Goal: Task Accomplishment & Management: Manage account settings

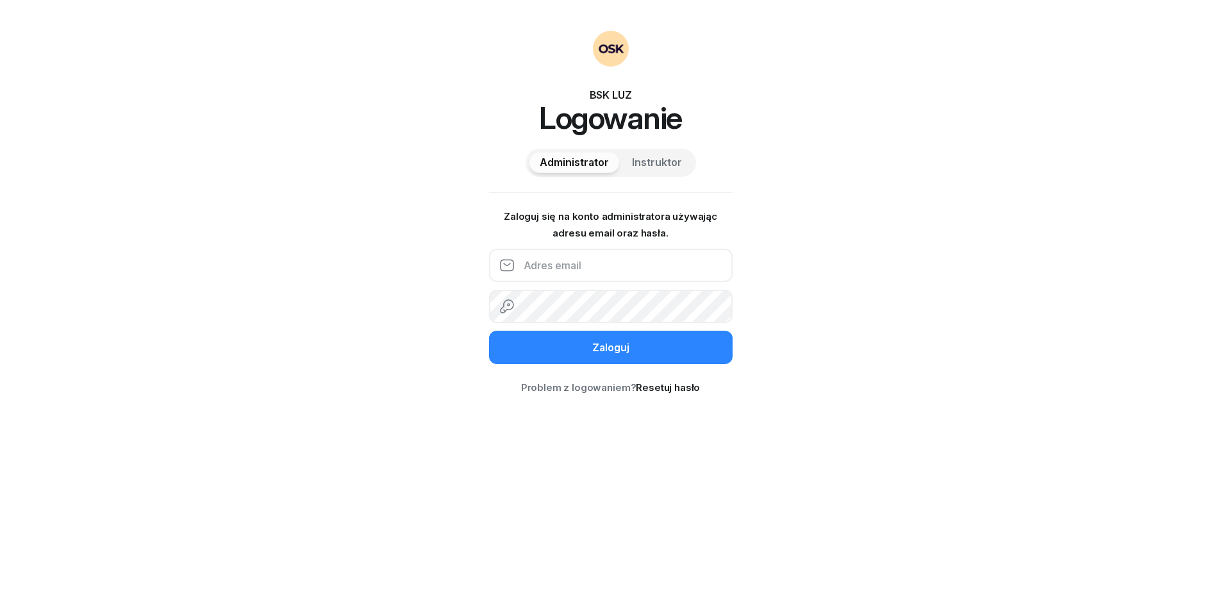
type input "796498335"
click at [649, 164] on span "Instruktor" at bounding box center [657, 162] width 50 height 17
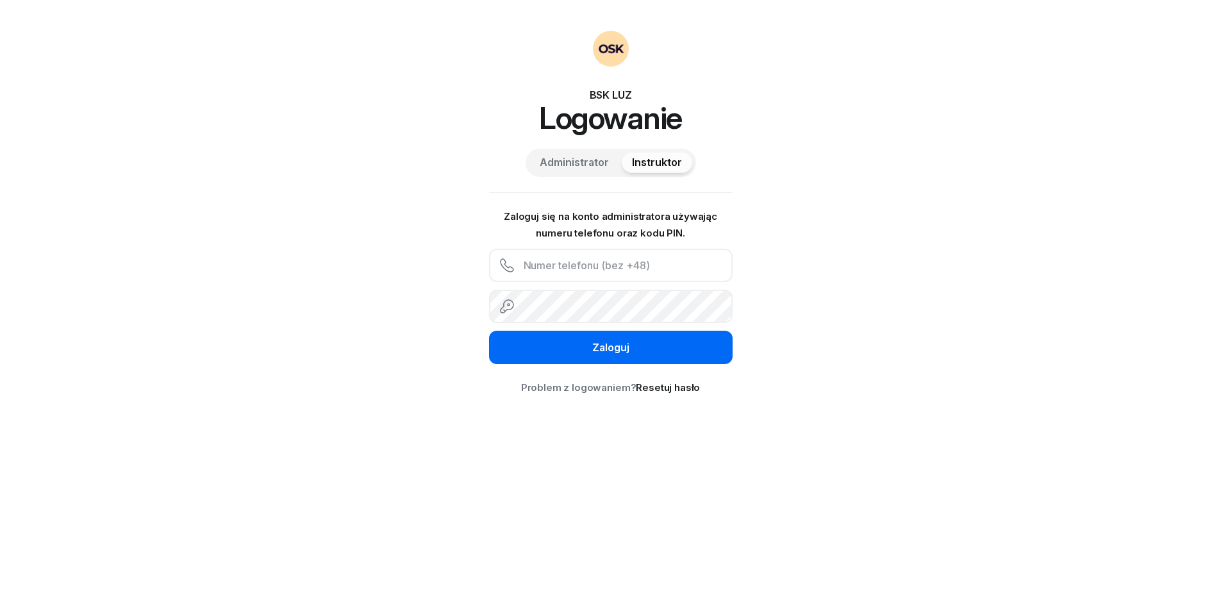
type input "796498335"
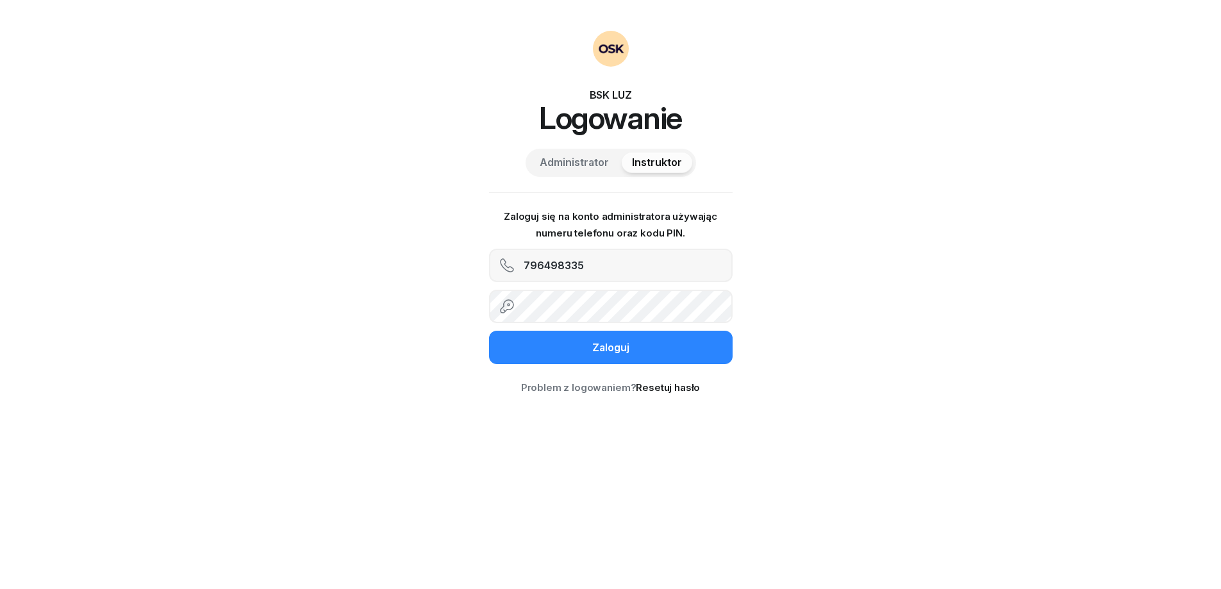
click at [627, 349] on div "Zaloguj" at bounding box center [610, 348] width 37 height 17
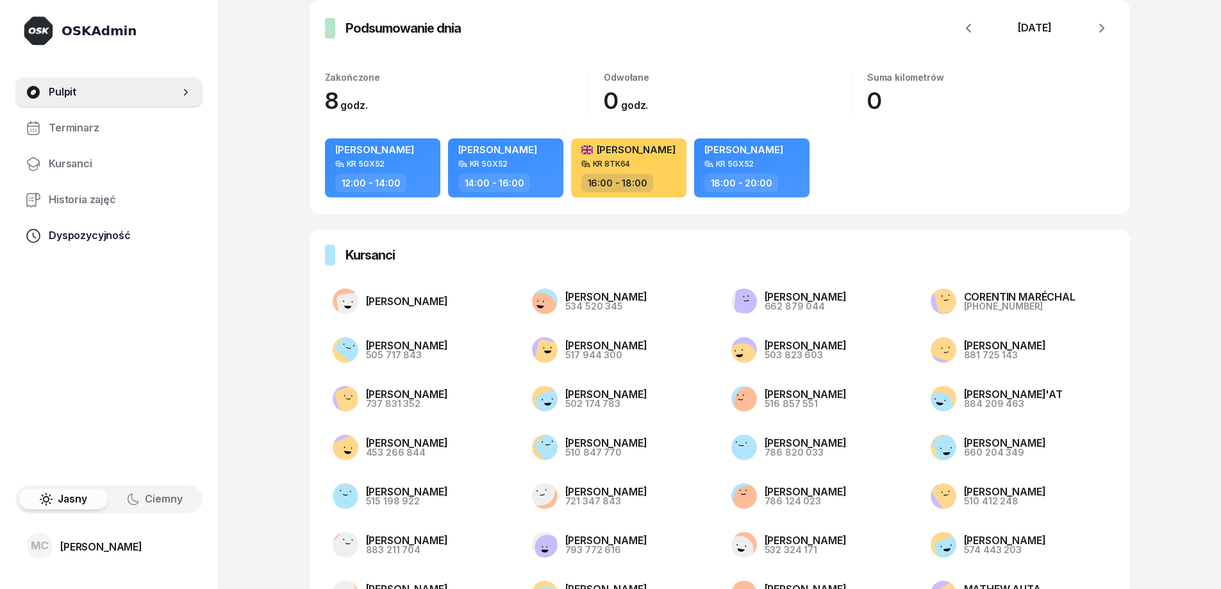
click at [102, 241] on span "Dyspozycyjność" at bounding box center [121, 235] width 144 height 17
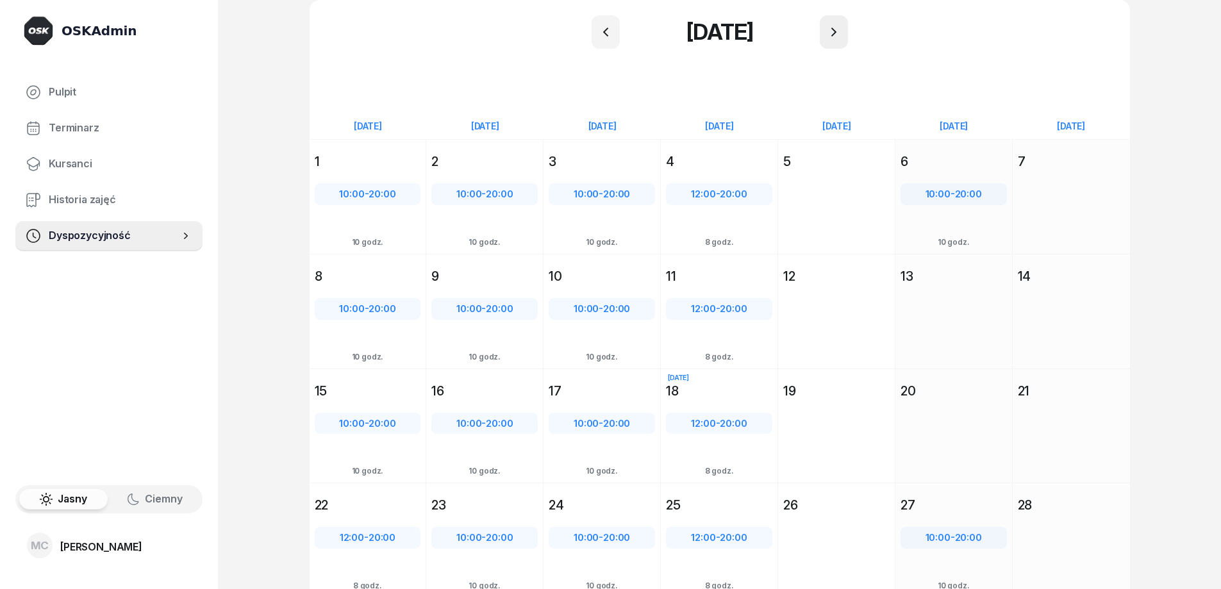
click at [832, 35] on icon "button" at bounding box center [832, 32] width 5 height 9
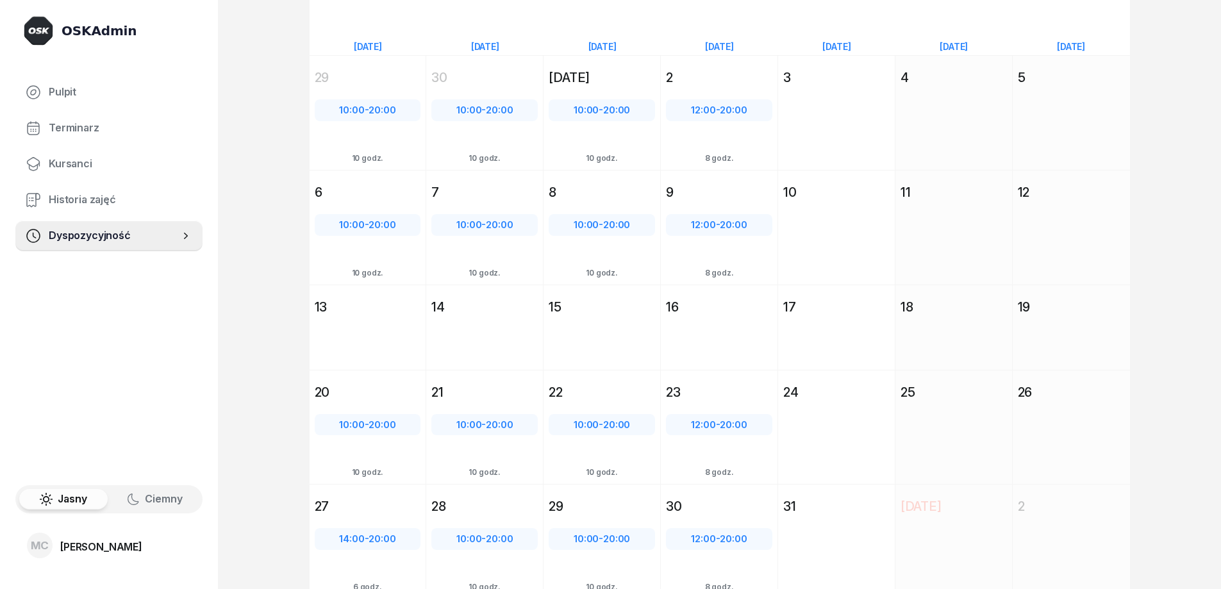
scroll to position [94, 0]
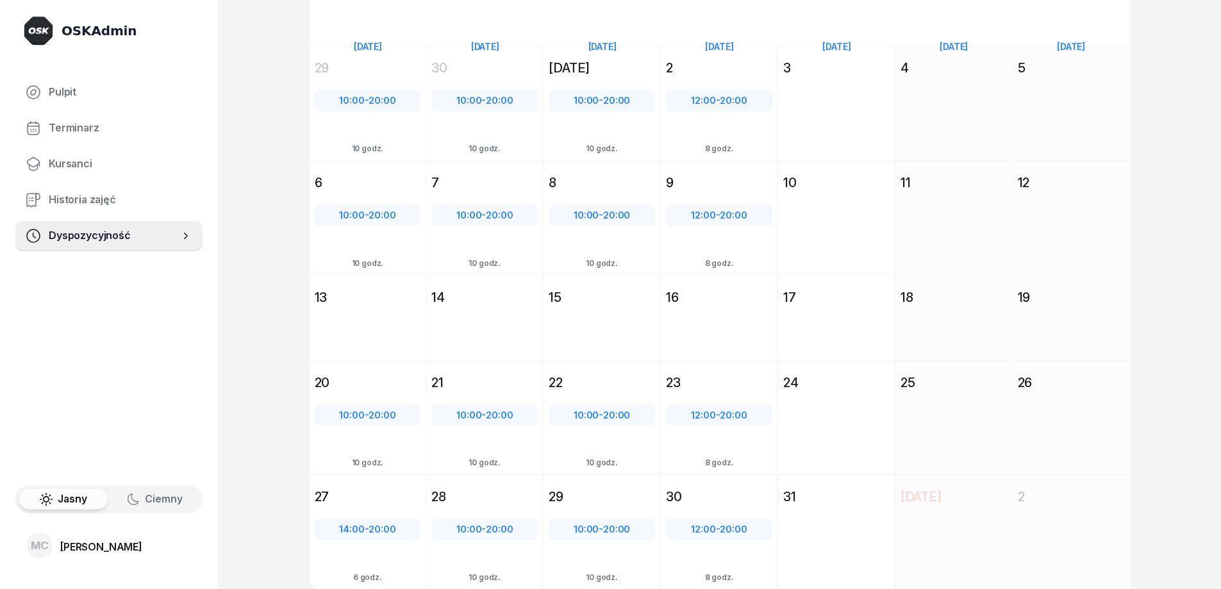
click at [952, 329] on div "[DATE] So [DATE] 18" at bounding box center [953, 317] width 117 height 85
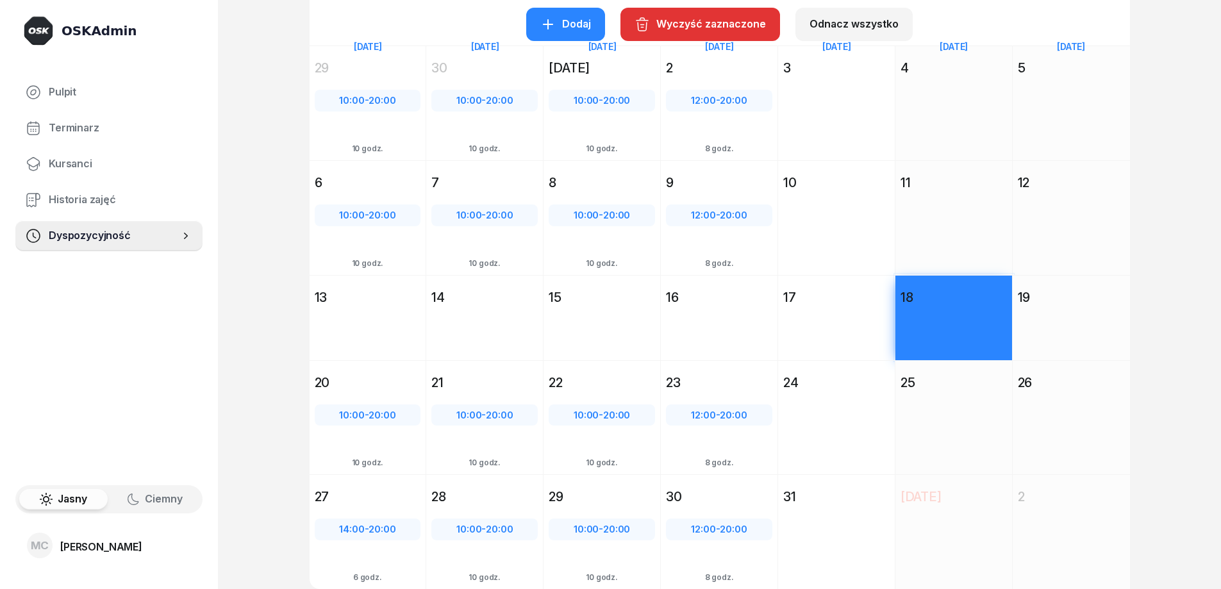
click at [574, 28] on div "Dodaj" at bounding box center [565, 24] width 51 height 17
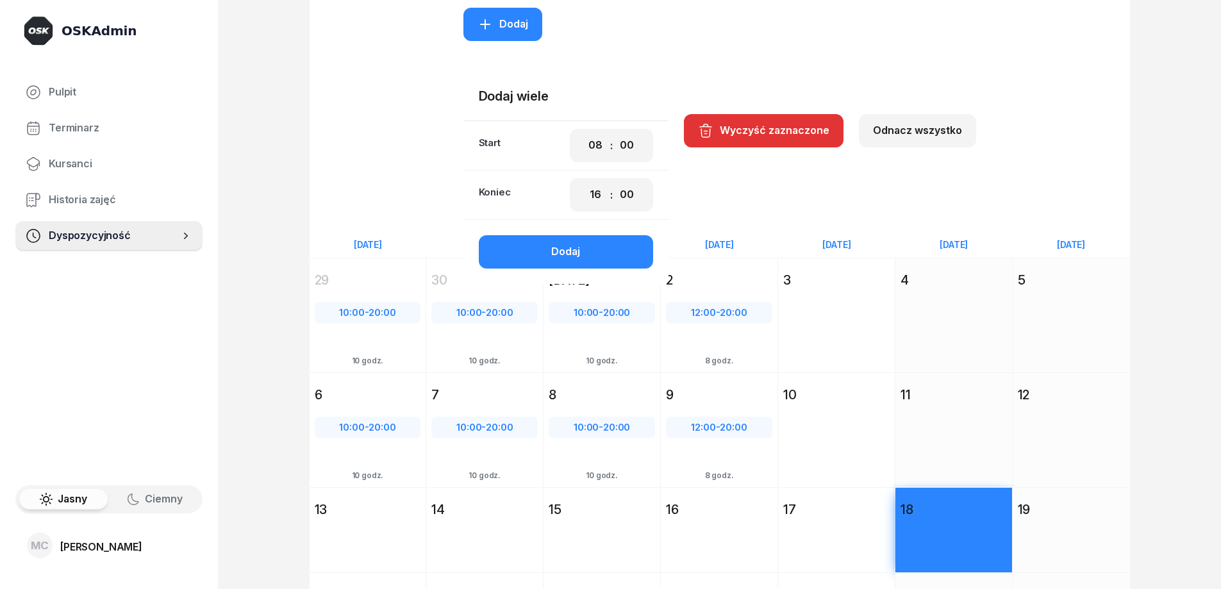
scroll to position [306, 0]
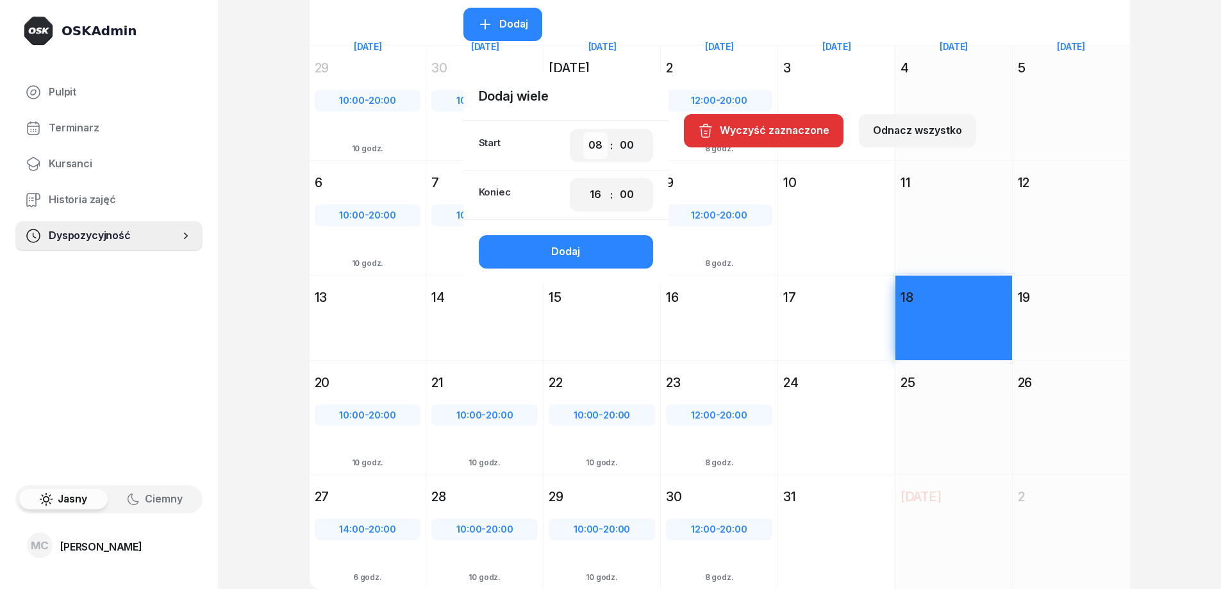
click at [598, 140] on select "00 01 02 03 04 05 06 07 08 09 10 11 12 13 14 15 16 17 18 19 20 21 22 23" at bounding box center [595, 145] width 24 height 27
select select "10"
click at [584, 132] on select "00 01 02 03 04 05 06 07 08 09 10 11 12 13 14 15 16 17 18 19 20 21 22 23" at bounding box center [595, 145] width 24 height 27
click at [595, 194] on select "00 01 02 03 04 05 06 07 08 09 10 11 12 13 14 15 16 17 18 19 20 21 22 23" at bounding box center [595, 194] width 24 height 27
select select "18"
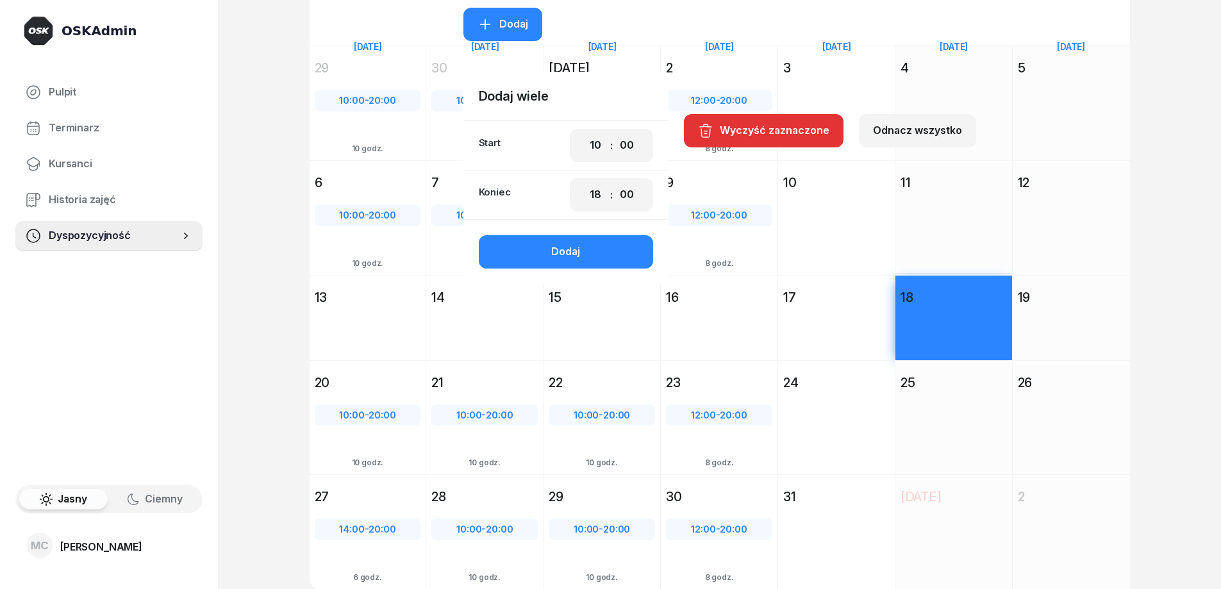
click at [584, 181] on select "00 01 02 03 04 05 06 07 08 09 10 11 12 13 14 15 16 17 18 19 20 21 22 23" at bounding box center [595, 194] width 24 height 27
click at [589, 260] on button "Dodaj" at bounding box center [566, 251] width 174 height 33
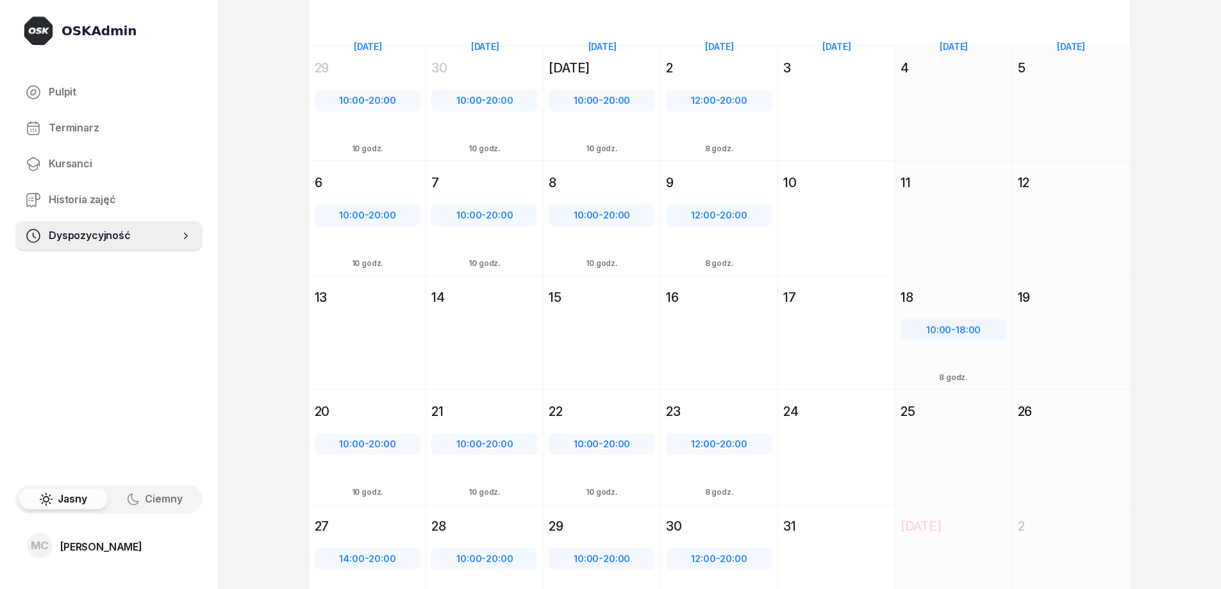
scroll to position [123, 0]
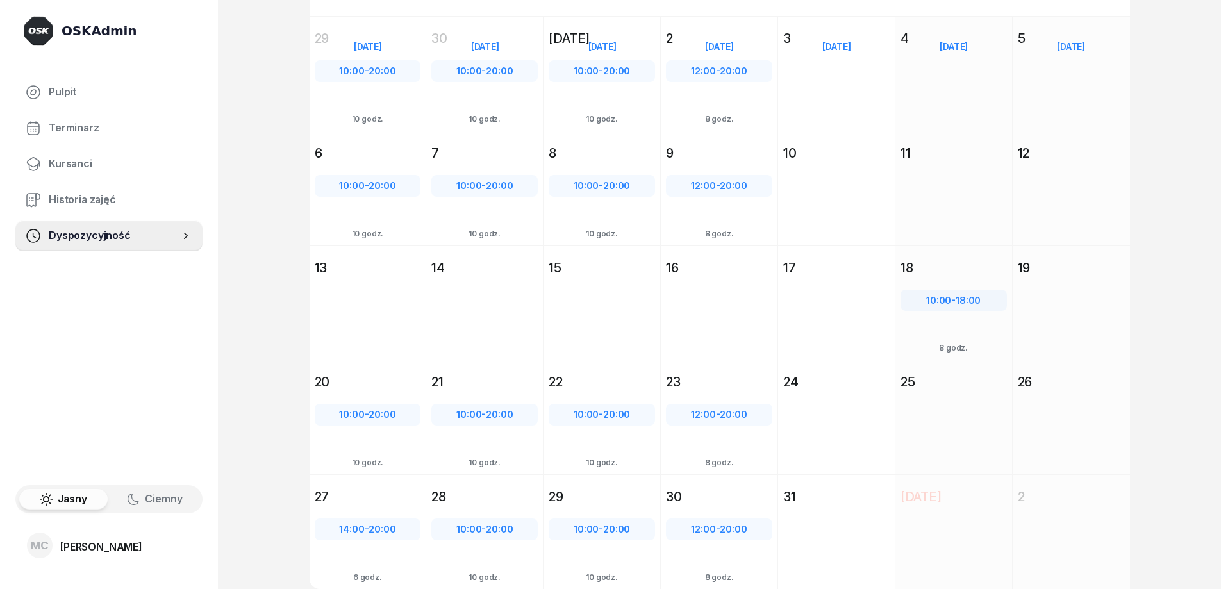
click at [945, 413] on div "[DATE] So [DATE] 25" at bounding box center [953, 416] width 117 height 115
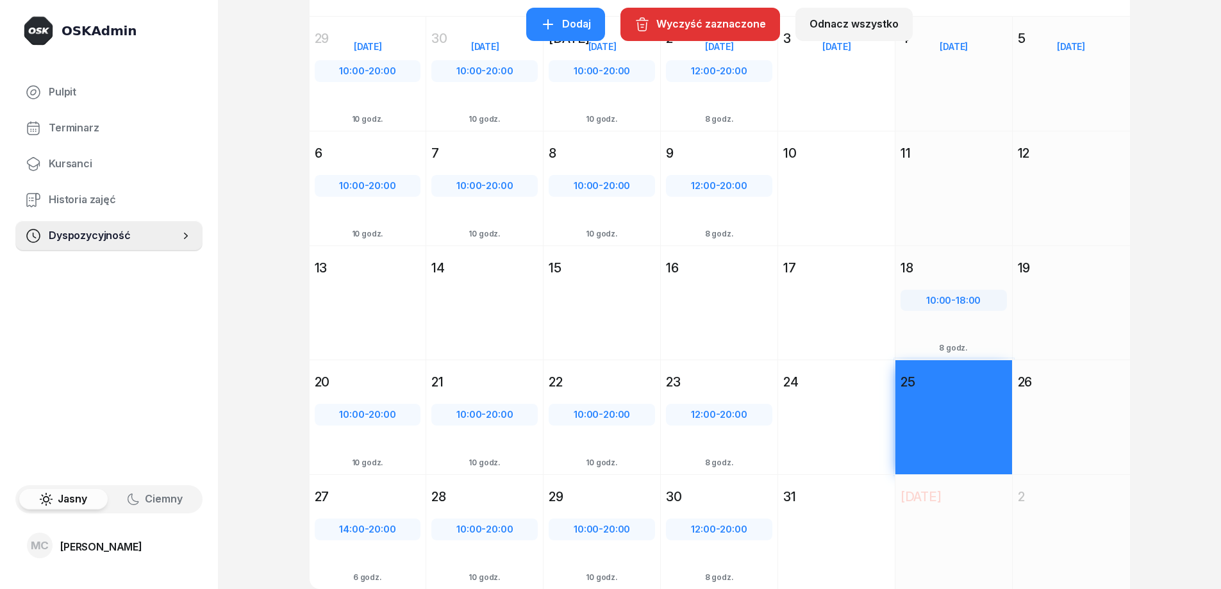
click at [559, 21] on div "Dodaj" at bounding box center [565, 24] width 51 height 17
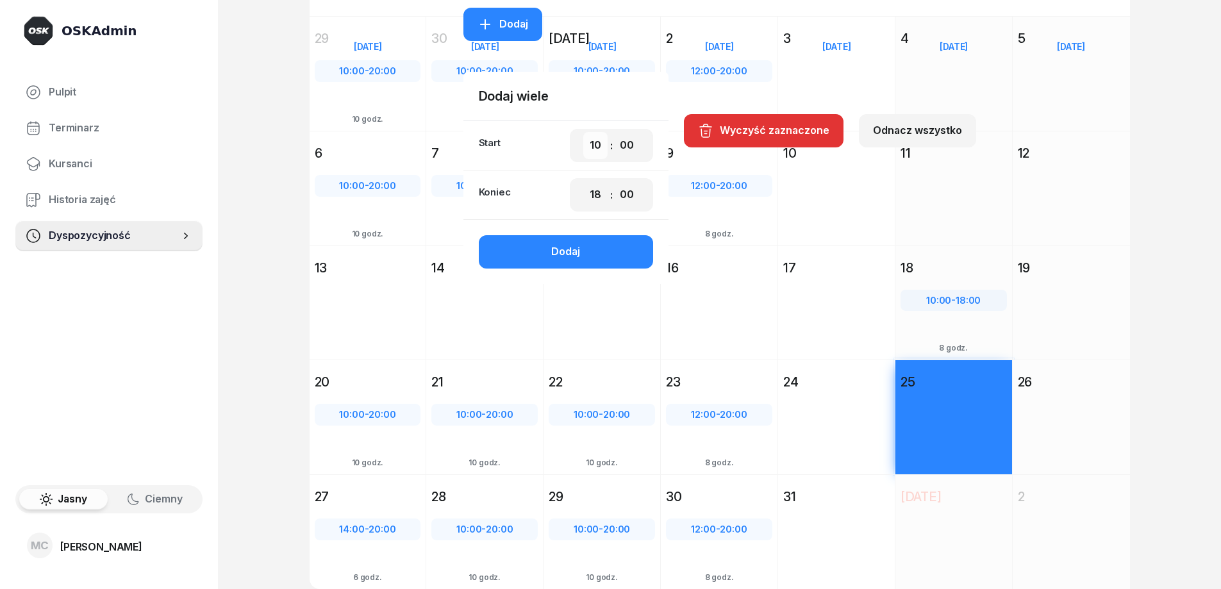
click at [591, 143] on select "00 01 02 03 04 05 06 07 08 09 10 11 12 13 14 15 16 17 18 19 20 21 22 23" at bounding box center [595, 145] width 24 height 27
select select "12"
click at [584, 132] on select "00 01 02 03 04 05 06 07 08 09 10 11 12 13 14 15 16 17 18 19 20 21 22 23" at bounding box center [595, 145] width 24 height 27
click at [597, 193] on select "00 01 02 03 04 05 06 07 08 09 10 11 12 13 14 15 16 17 18 19 20 21 22 23" at bounding box center [595, 194] width 24 height 27
select select "20"
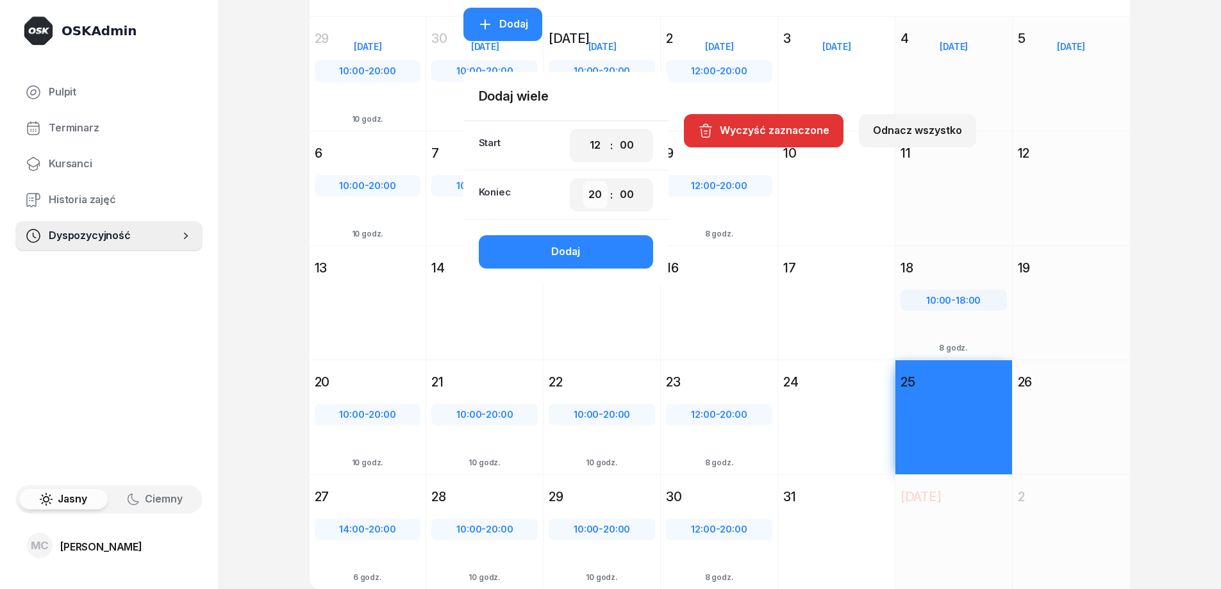
click at [584, 181] on select "00 01 02 03 04 05 06 07 08 09 10 11 12 13 14 15 16 17 18 19 20 21 22 23" at bounding box center [595, 194] width 24 height 27
click at [598, 255] on button "Dodaj" at bounding box center [566, 251] width 174 height 33
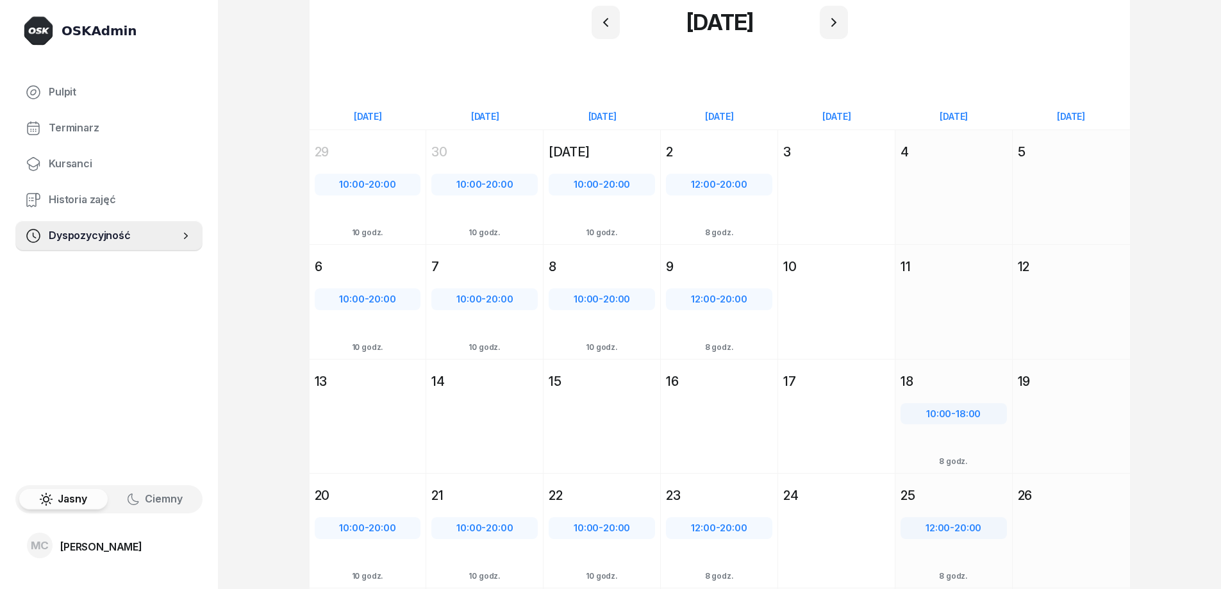
scroll to position [0, 0]
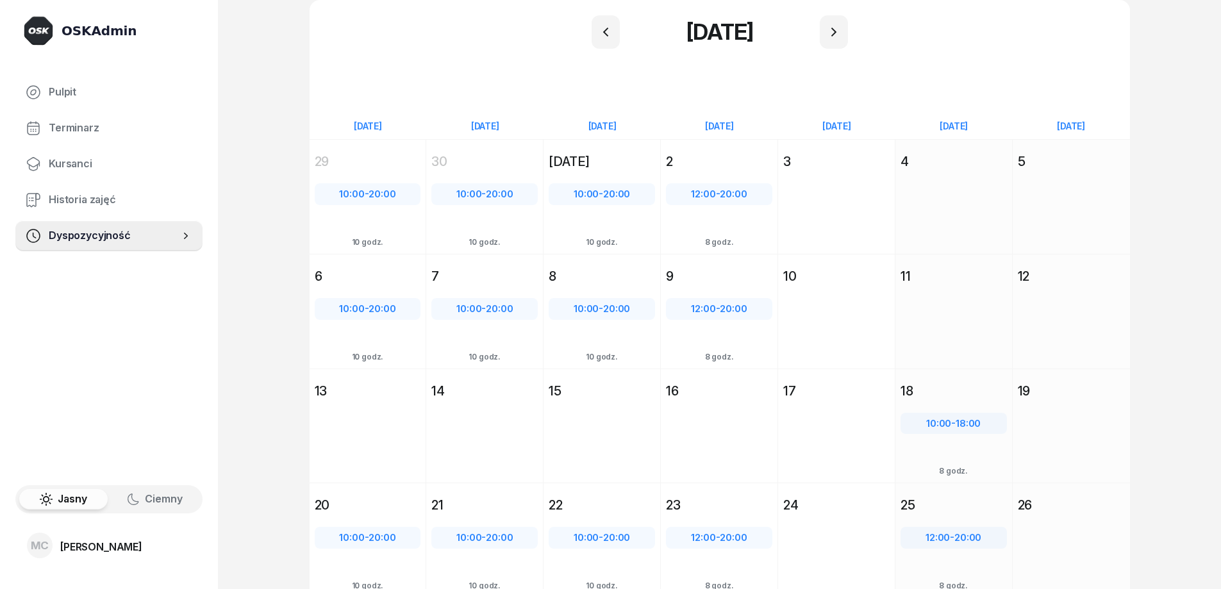
click at [950, 204] on div "[DATE] So [DATE] 4" at bounding box center [953, 196] width 117 height 115
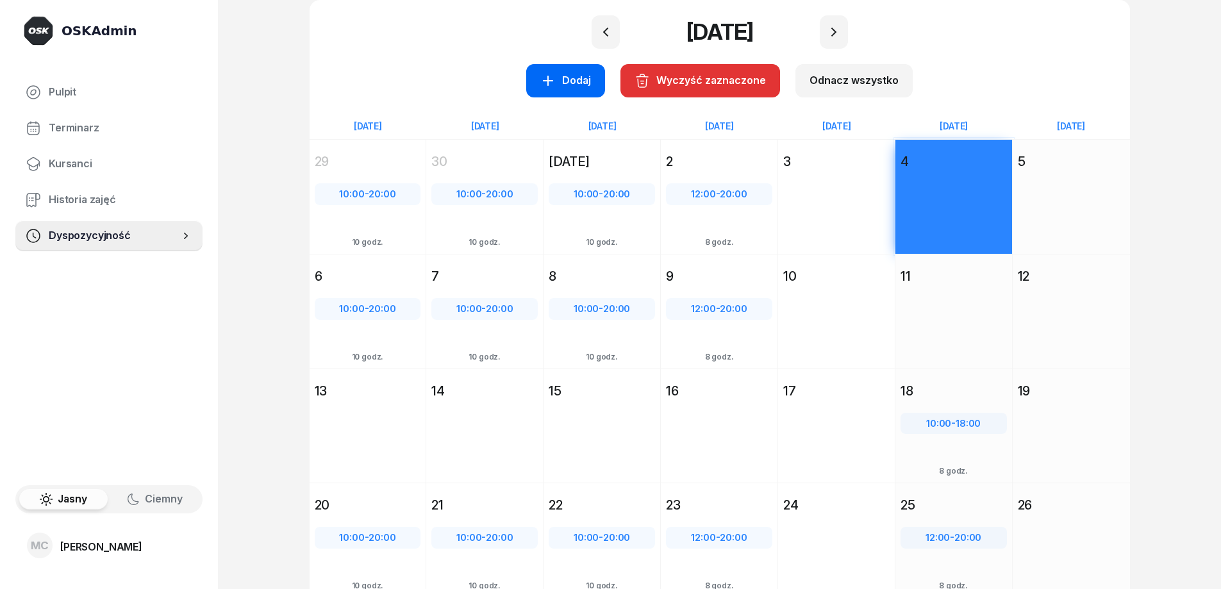
click at [572, 80] on div "Dodaj" at bounding box center [565, 80] width 51 height 17
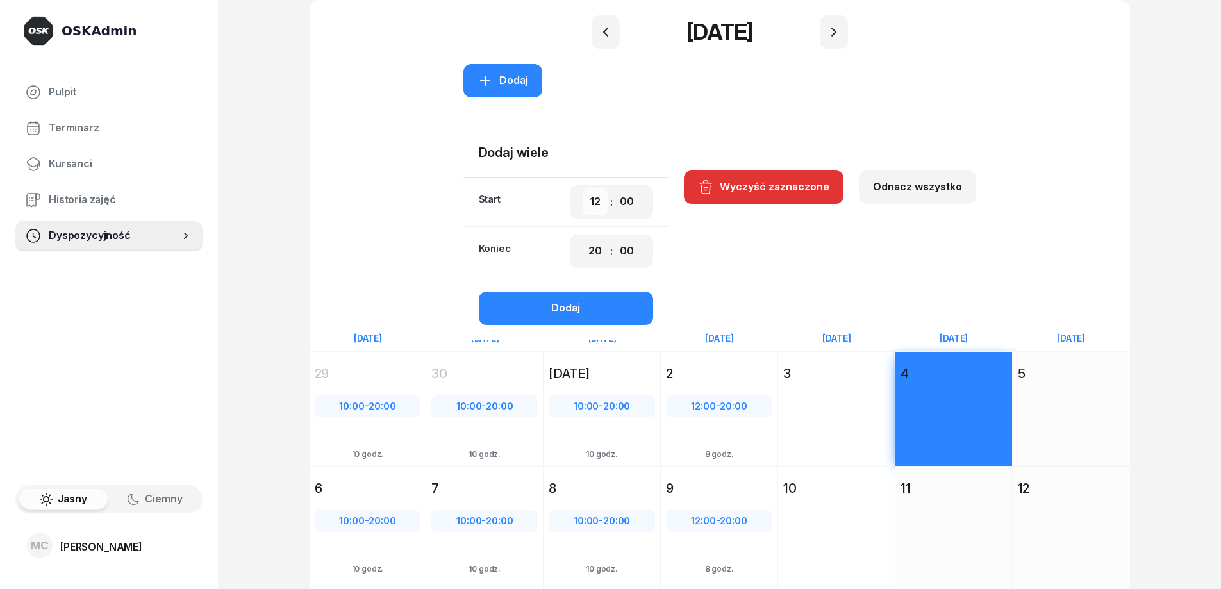
click at [599, 204] on select "00 01 02 03 04 05 06 07 08 09 10 11 12 13 14 15 16 17 18 19 20 21 22 23" at bounding box center [595, 201] width 24 height 27
click at [584, 188] on select "00 01 02 03 04 05 06 07 08 09 10 11 12 13 14 15 16 17 18 19 20 21 22 23" at bounding box center [595, 201] width 24 height 27
click at [597, 201] on select "00 01 02 03 04 05 06 07 08 09 10 11 12 13 14 15 16 17 18 19 20 21 22 23" at bounding box center [595, 201] width 24 height 27
select select "12"
click at [584, 188] on select "00 01 02 03 04 05 06 07 08 09 10 11 12 13 14 15 16 17 18 19 20 21 22 23" at bounding box center [595, 201] width 24 height 27
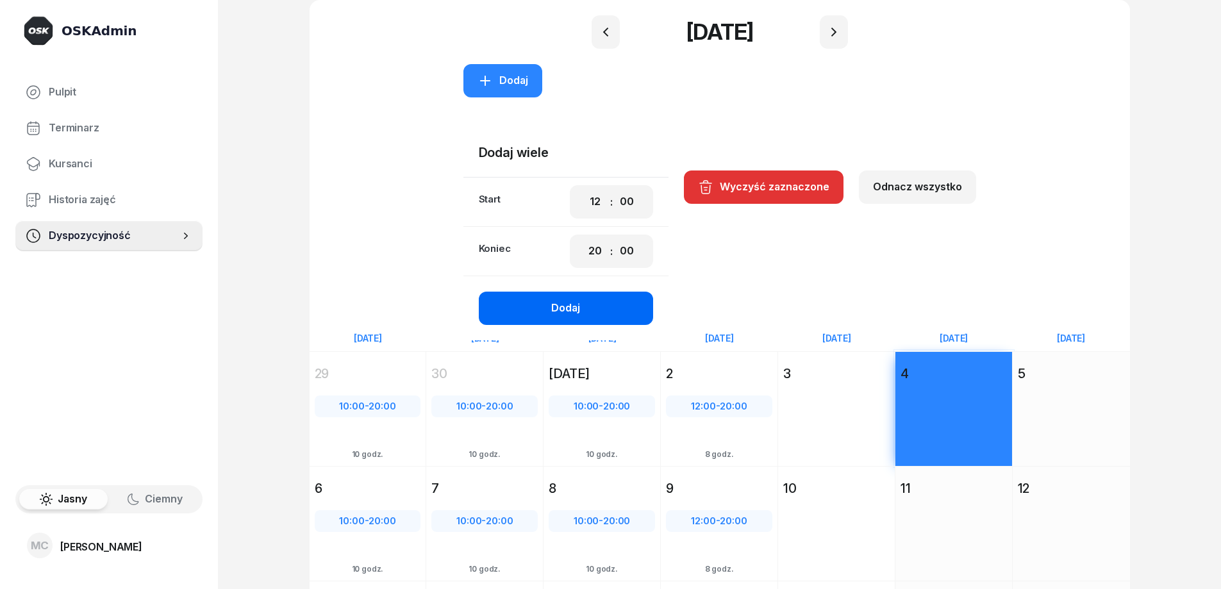
click at [598, 307] on button "Dodaj" at bounding box center [566, 308] width 174 height 33
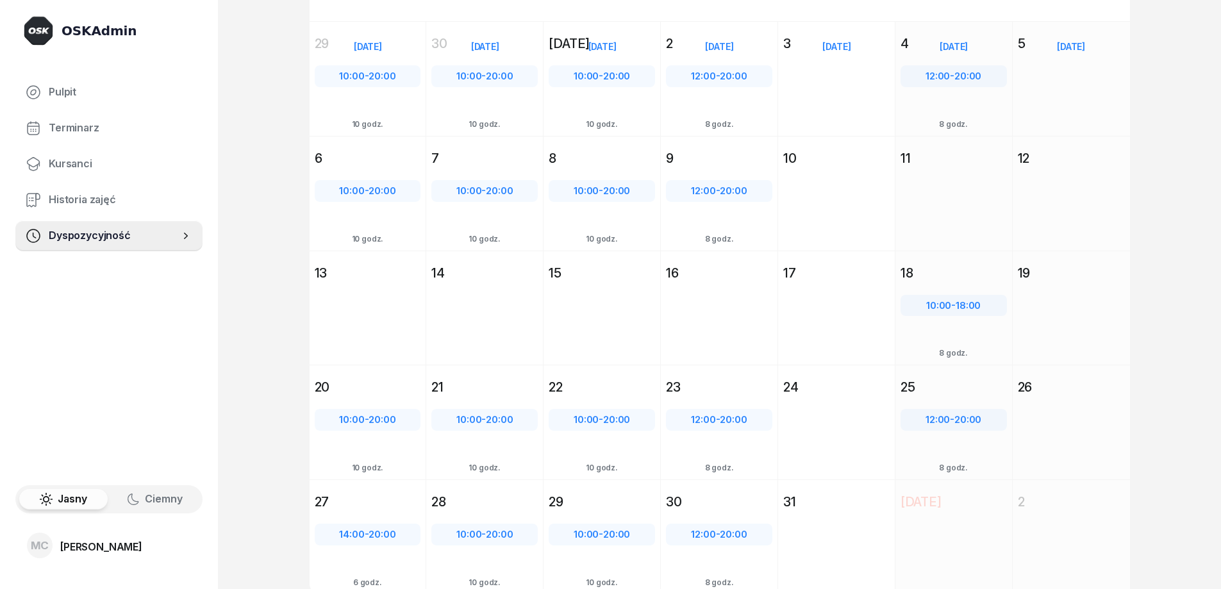
scroll to position [123, 0]
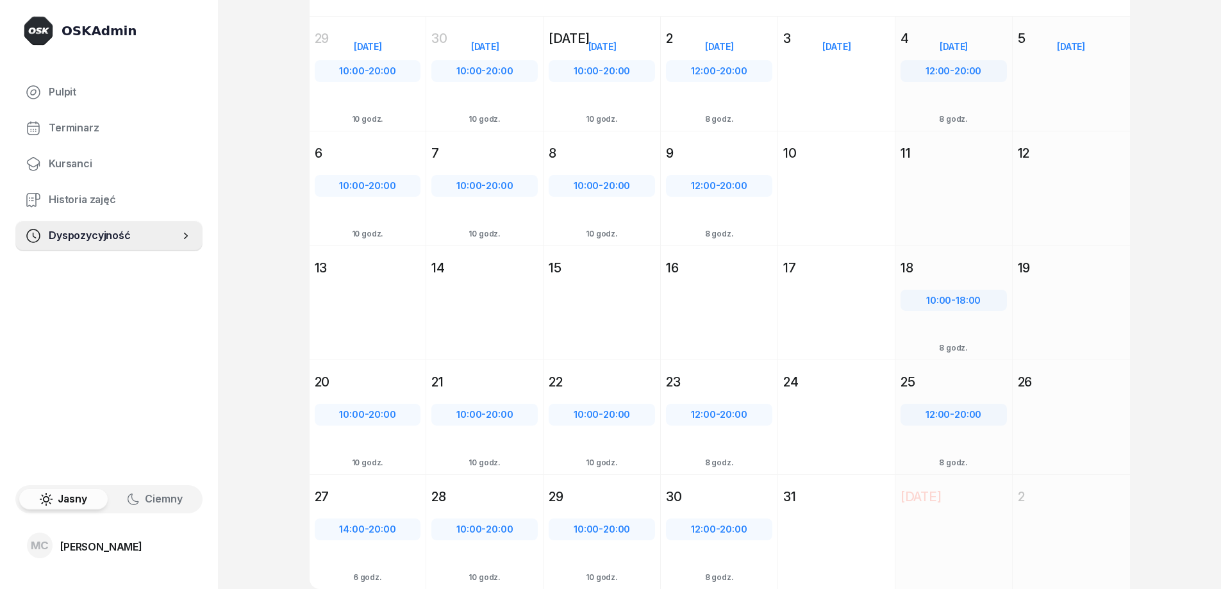
click at [839, 113] on div "[DATE] Pt [DATE] 3" at bounding box center [836, 73] width 117 height 115
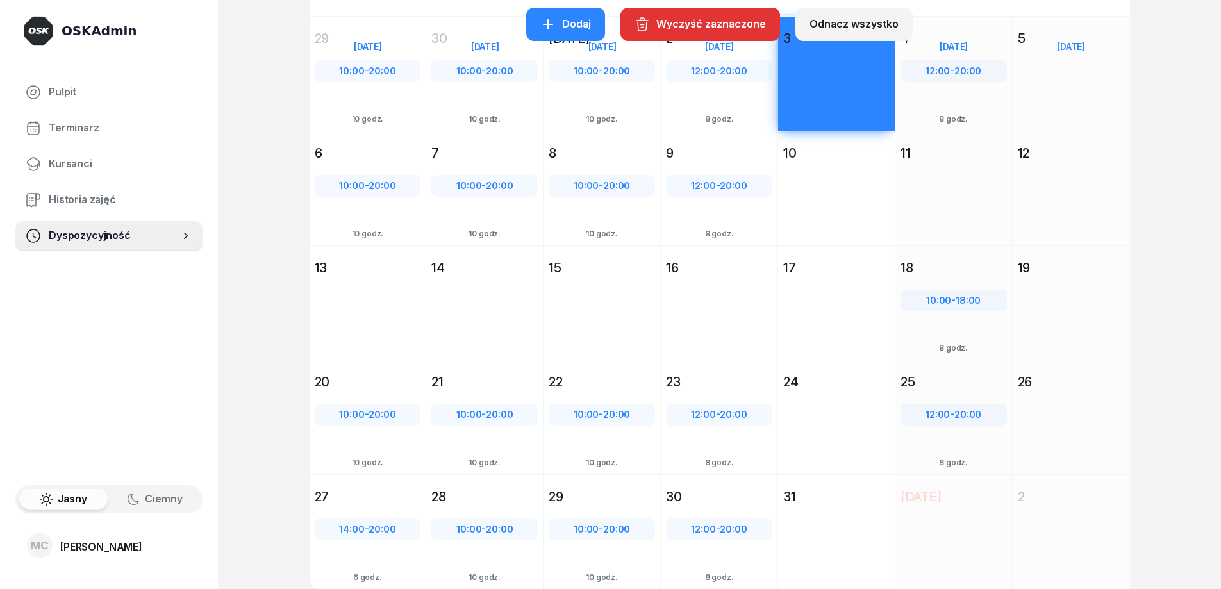
click at [839, 164] on div "10" at bounding box center [836, 153] width 117 height 23
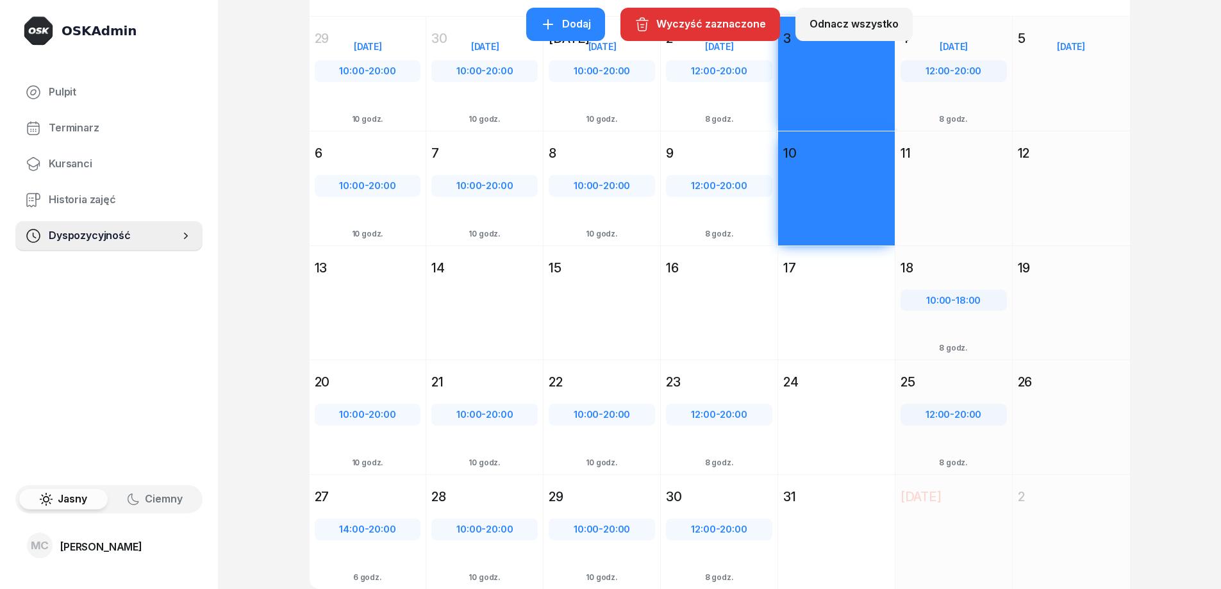
click at [853, 406] on div "[DATE] Pt [DATE] 24" at bounding box center [836, 416] width 117 height 115
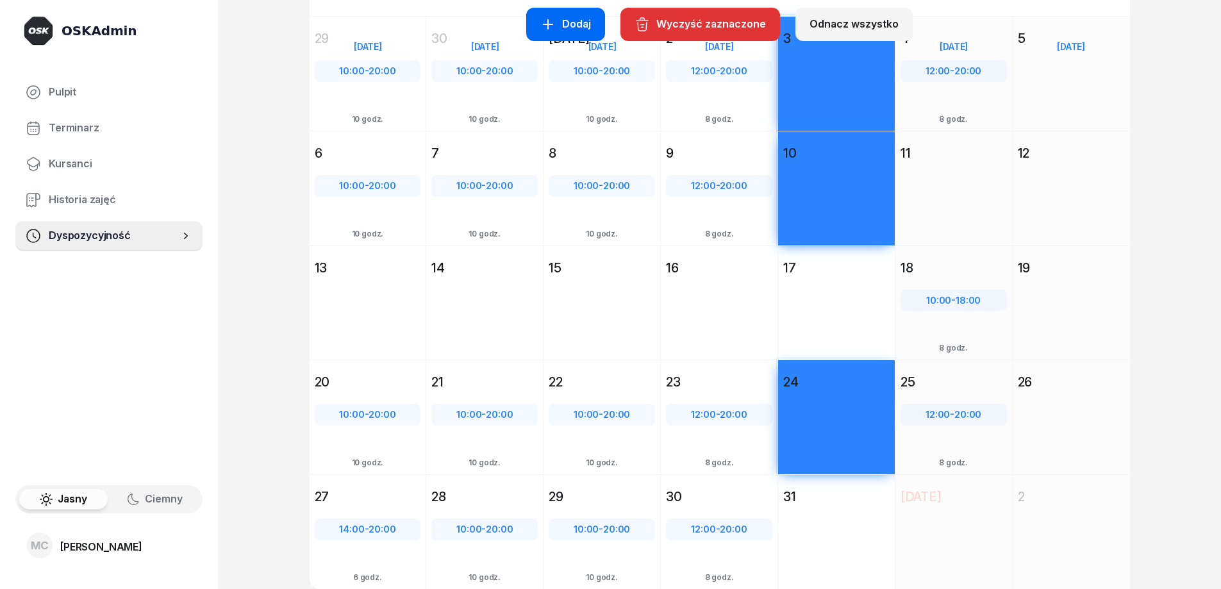
click at [565, 23] on div "Dodaj" at bounding box center [565, 24] width 51 height 17
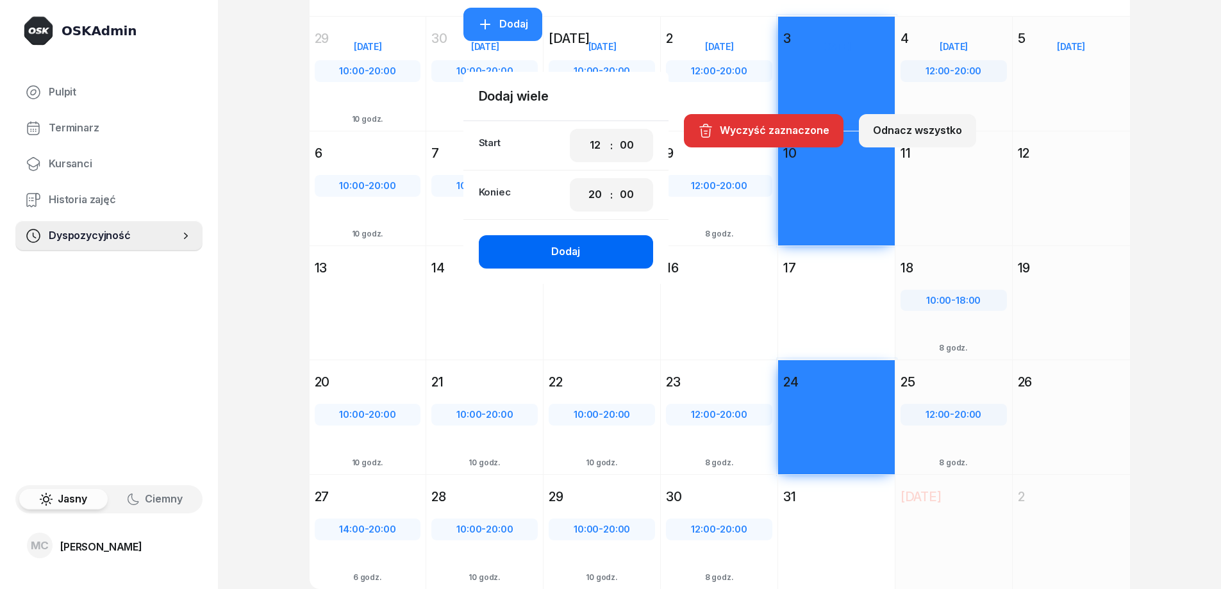
click at [588, 250] on button "Dodaj" at bounding box center [566, 251] width 174 height 33
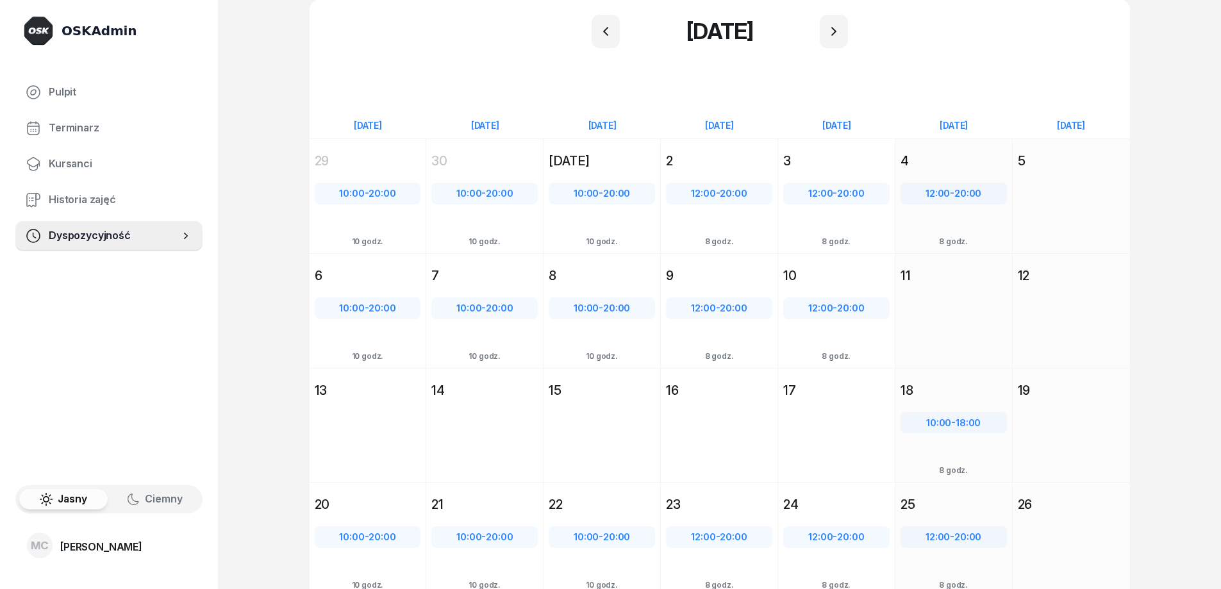
scroll to position [0, 0]
click at [79, 233] on span "Dyspozycyjność" at bounding box center [114, 235] width 131 height 17
click at [83, 206] on span "Historia zajęć" at bounding box center [121, 200] width 144 height 17
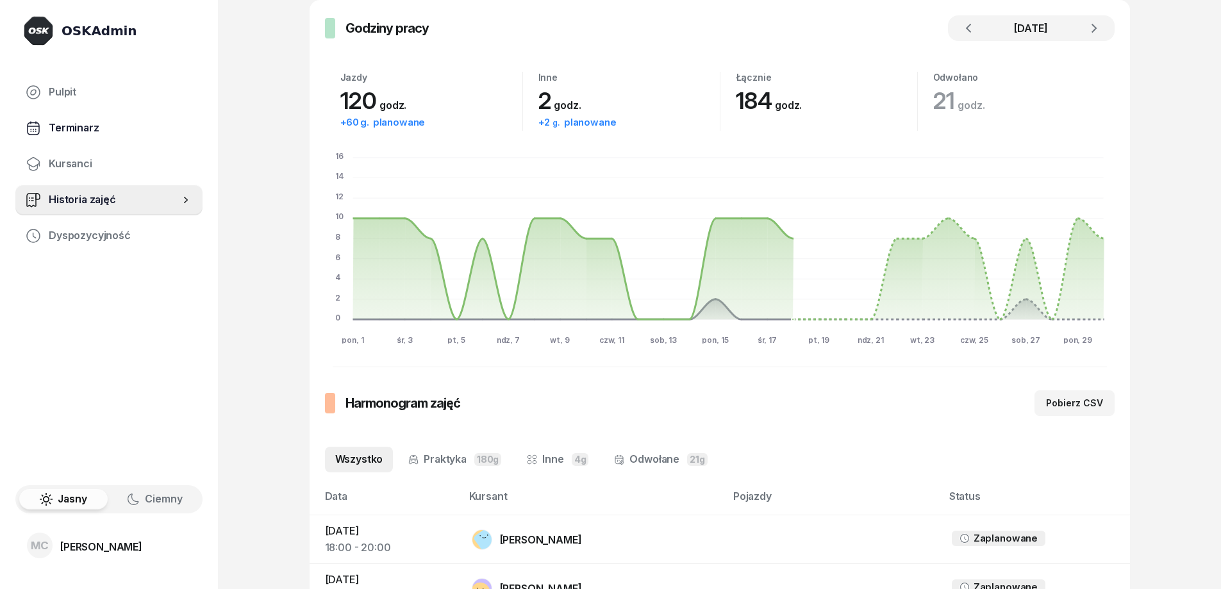
click at [94, 127] on span "Terminarz" at bounding box center [121, 128] width 144 height 17
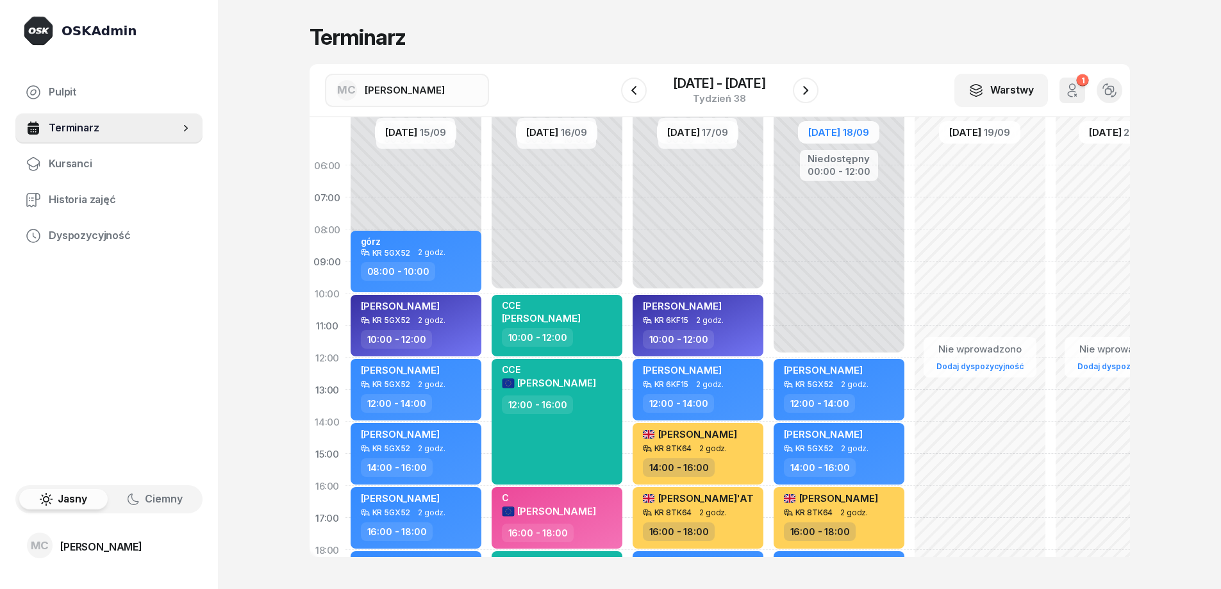
click at [714, 85] on div "[DATE] - [DATE]" at bounding box center [719, 83] width 93 height 13
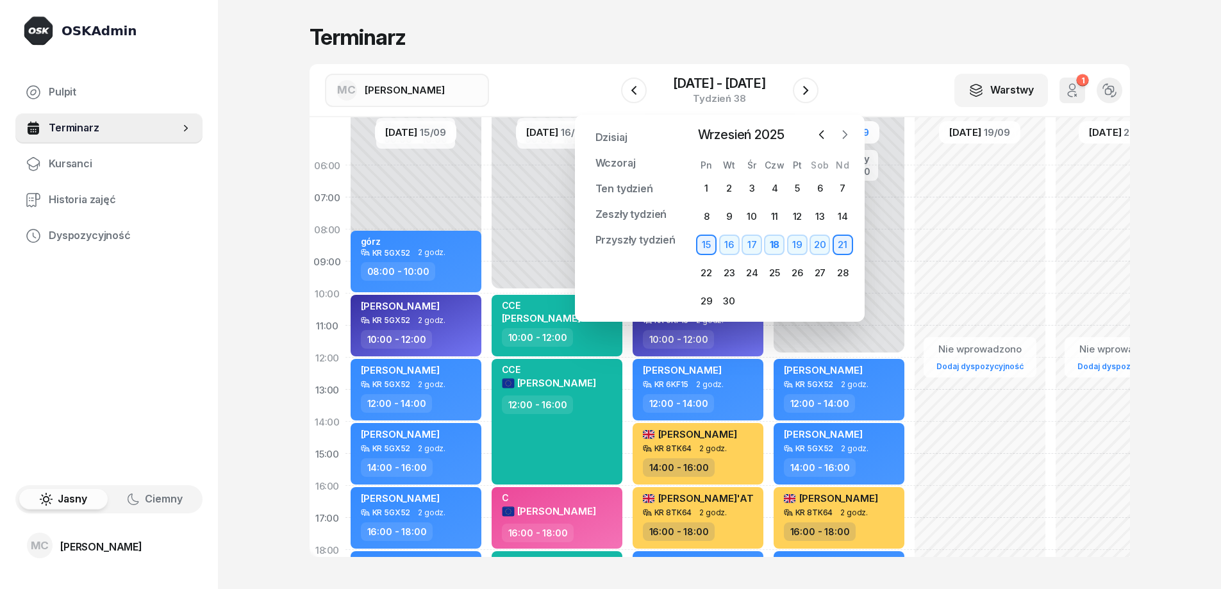
click at [844, 133] on icon "button" at bounding box center [845, 135] width 4 height 8
click at [803, 187] on div "3" at bounding box center [797, 188] width 21 height 21
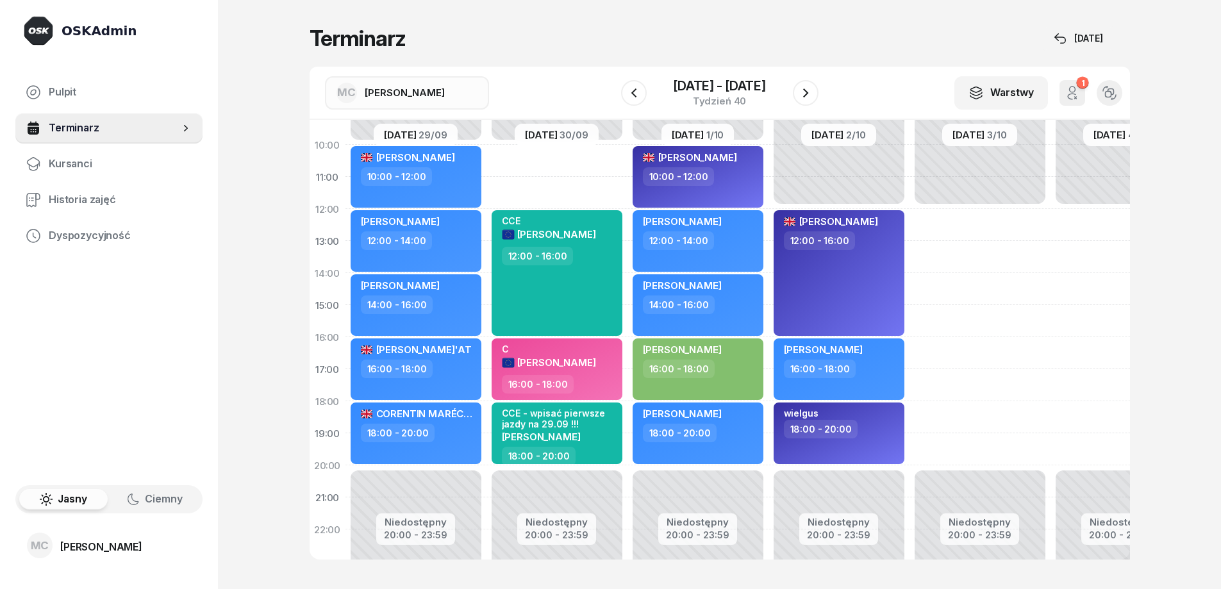
scroll to position [128, 0]
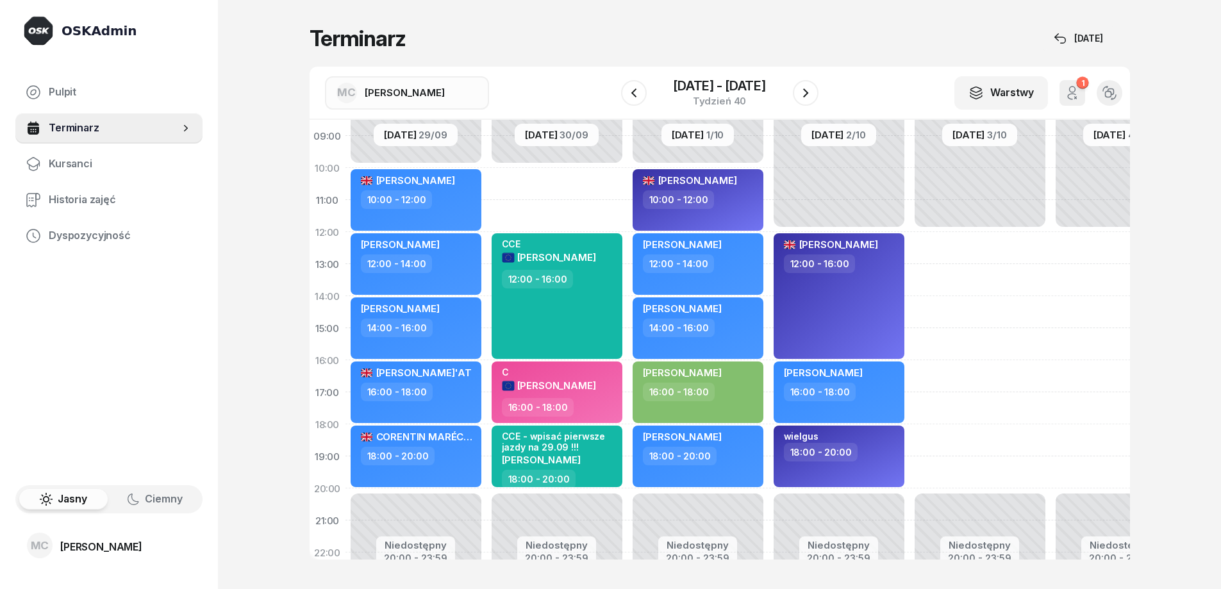
click at [960, 251] on div "Niedostępny 00:00 - 12:00 Niedostępny 20:00 - 23:59" at bounding box center [979, 328] width 141 height 609
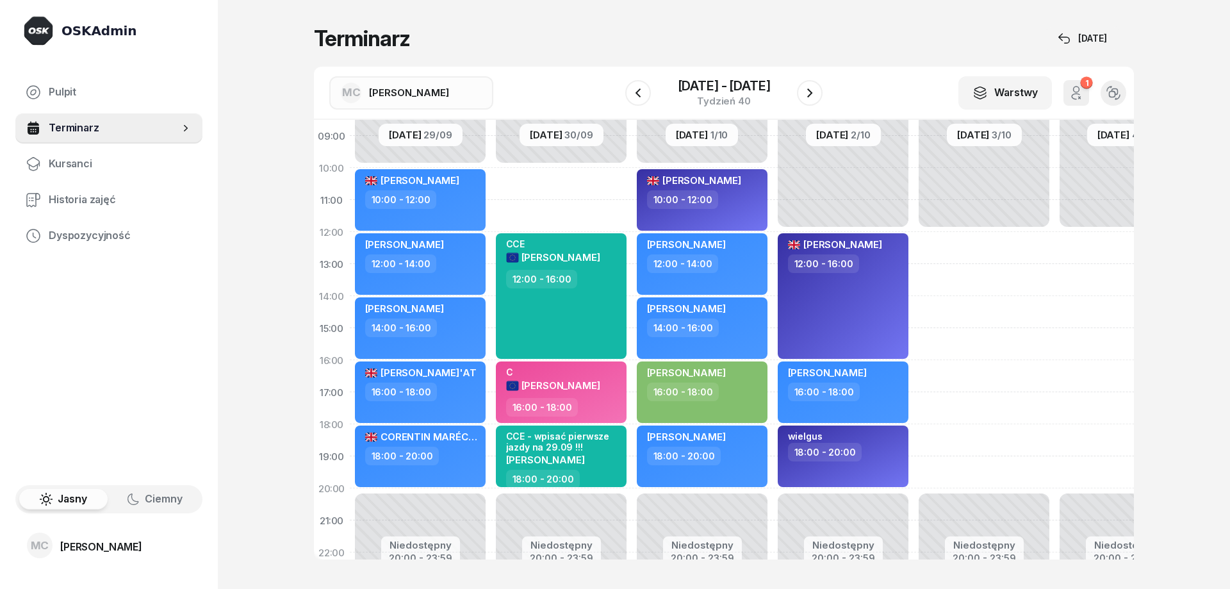
select select "12"
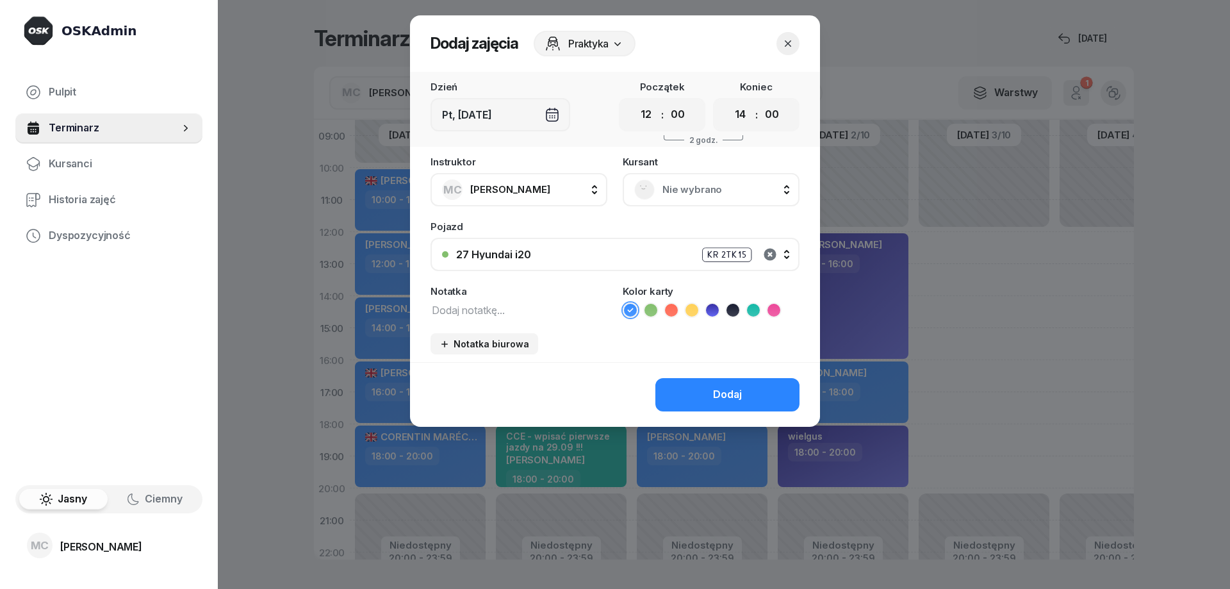
click at [770, 258] on icon "button" at bounding box center [770, 254] width 12 height 12
click at [741, 116] on select "00 01 02 03 04 05 06 07 08 09 10 11 12 13 14 15 16 17 18 19 20 21 22 23" at bounding box center [741, 114] width 24 height 27
drag, startPoint x: 743, startPoint y: 106, endPoint x: 746, endPoint y: 113, distance: 7.7
click at [743, 106] on select "00 01 02 03 04 05 06 07 08 09 10 11 12 13 14 15 16 17 18 19 20 21 22 23" at bounding box center [741, 114] width 24 height 27
select select "20"
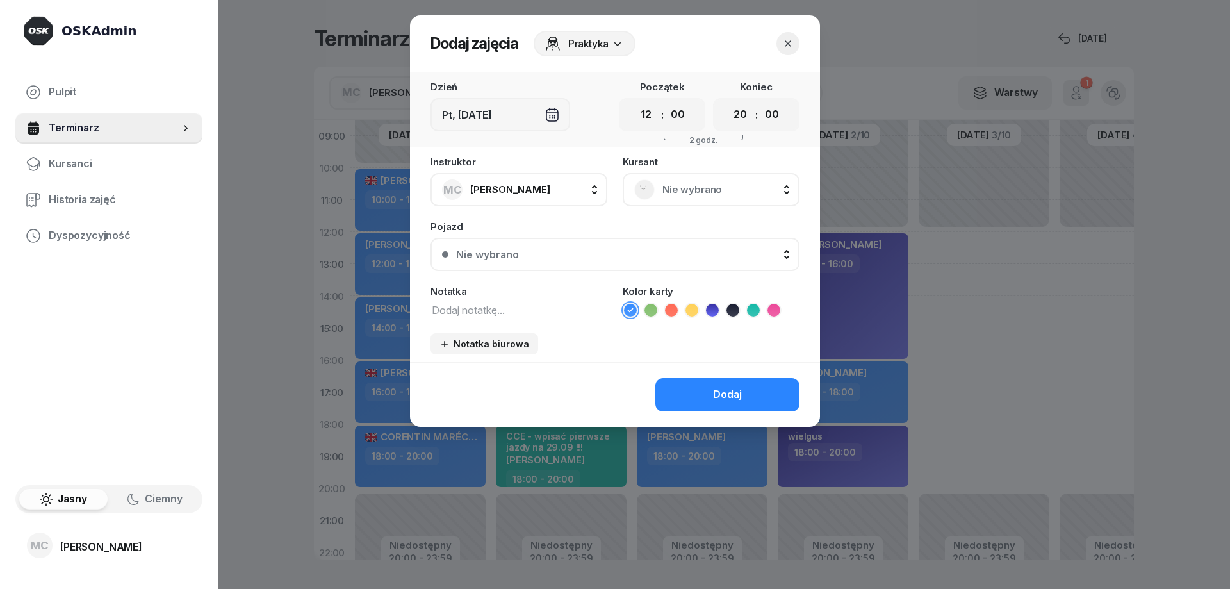
click at [729, 101] on select "00 01 02 03 04 05 06 07 08 09 10 11 12 13 14 15 16 17 18 19 20 21 22 23" at bounding box center [741, 114] width 24 height 27
click at [503, 304] on textarea at bounding box center [519, 309] width 177 height 17
click at [551, 121] on div "Pt, [DATE]" at bounding box center [501, 114] width 140 height 33
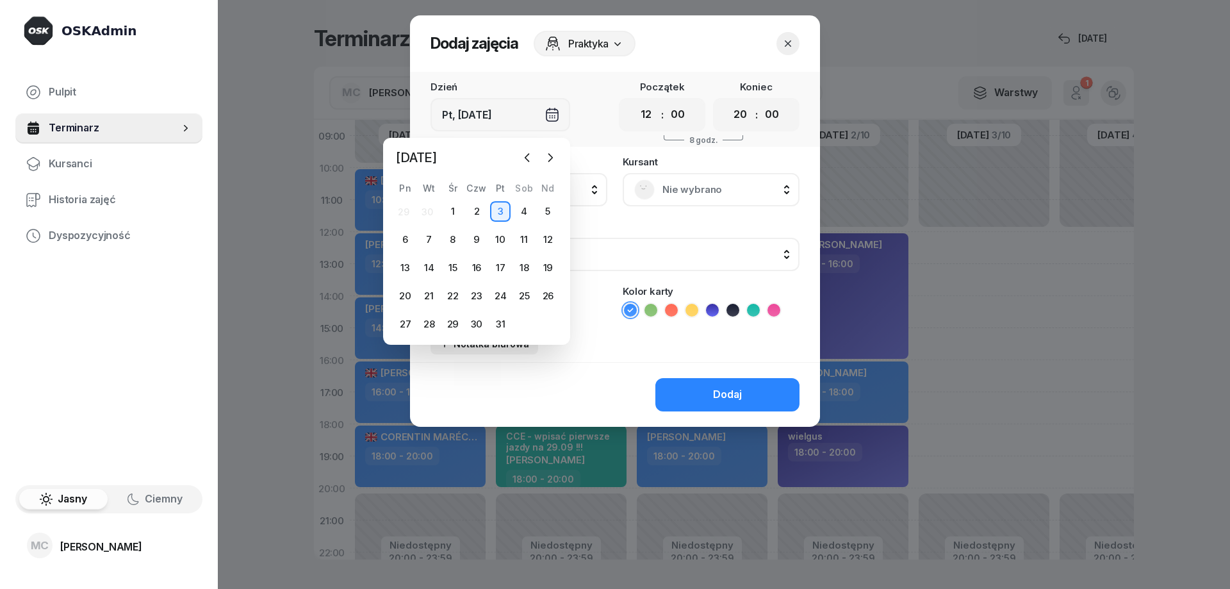
click at [552, 123] on div "Pt, [DATE]" at bounding box center [501, 114] width 140 height 33
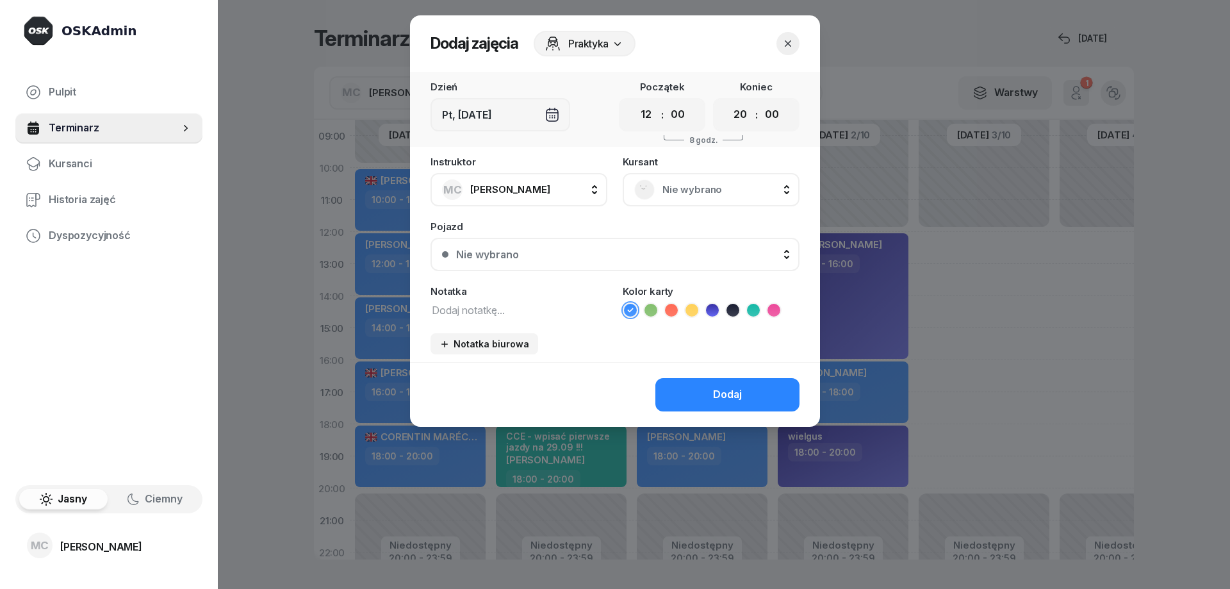
click at [509, 313] on textarea at bounding box center [519, 309] width 177 height 17
type textarea "TYLKO MOTOCYKLE"
click at [729, 310] on icon at bounding box center [733, 310] width 13 height 13
click at [750, 395] on button "Dodaj" at bounding box center [727, 394] width 144 height 33
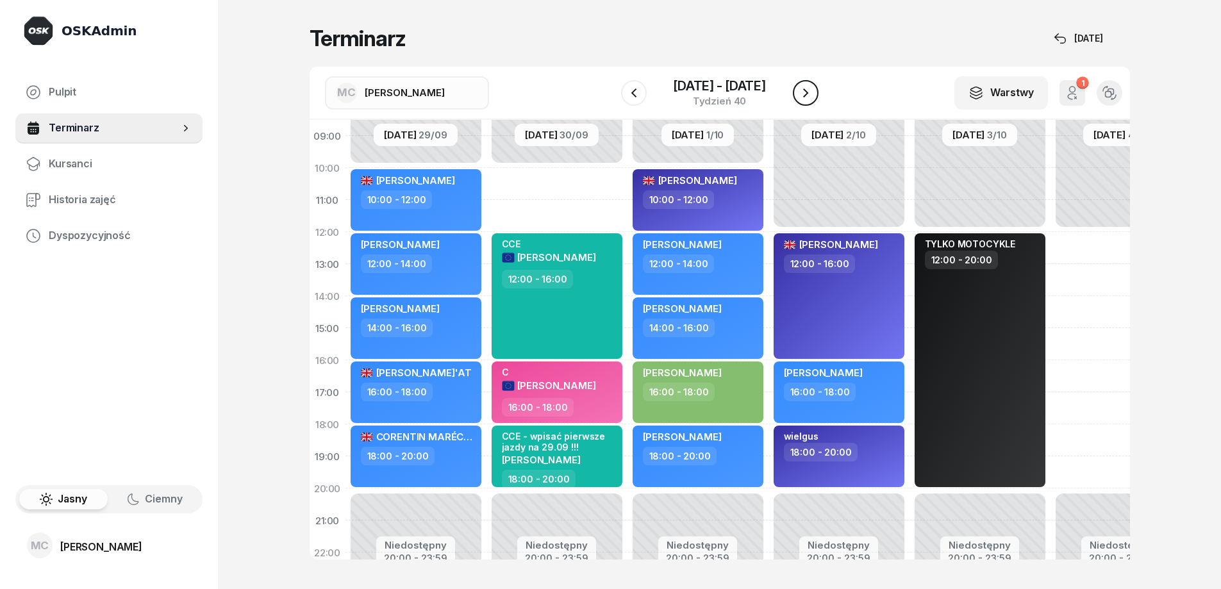
click at [798, 92] on icon "button" at bounding box center [805, 92] width 15 height 15
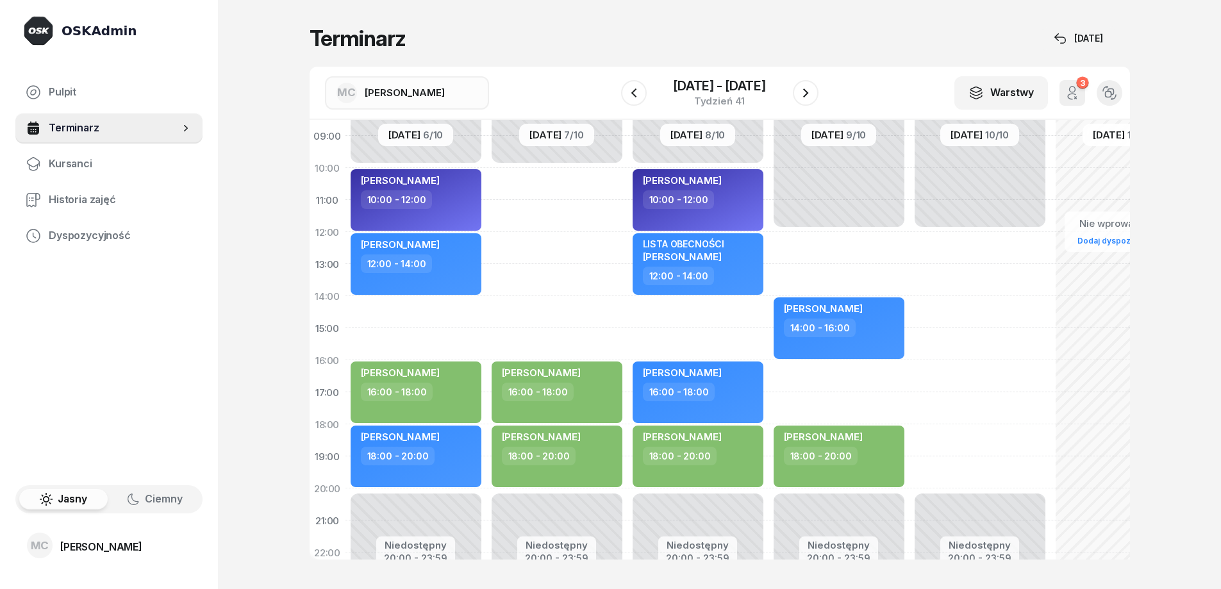
click at [980, 343] on div "Niedostępny 00:00 - 12:00 Niedostępny 20:00 - 23:59" at bounding box center [979, 328] width 141 height 609
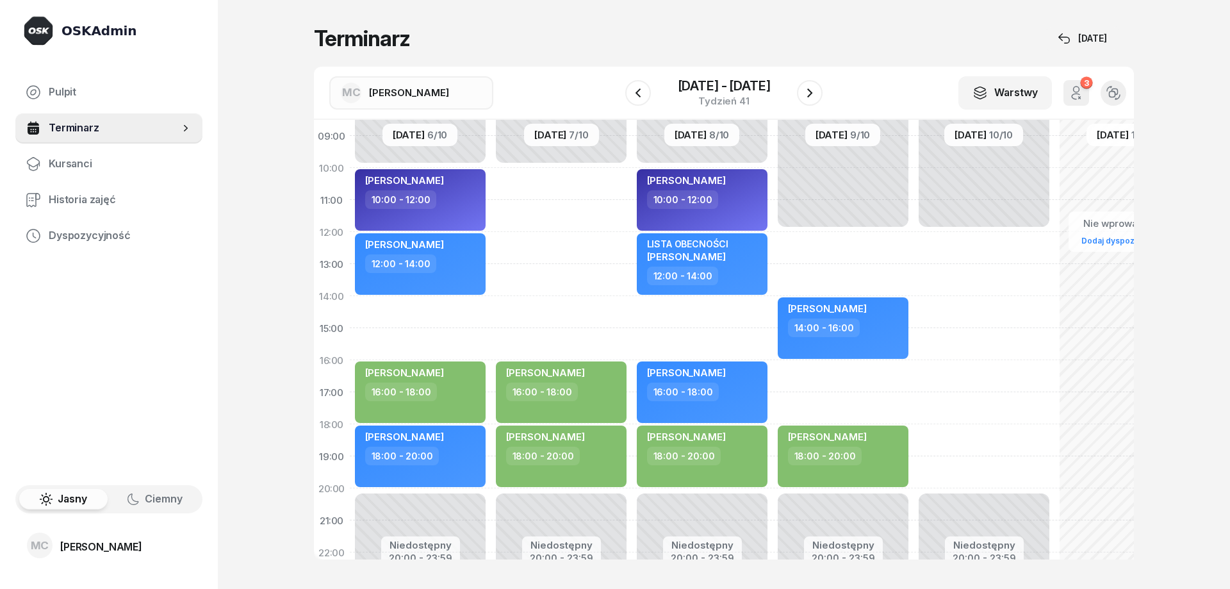
select select "15"
select select "17"
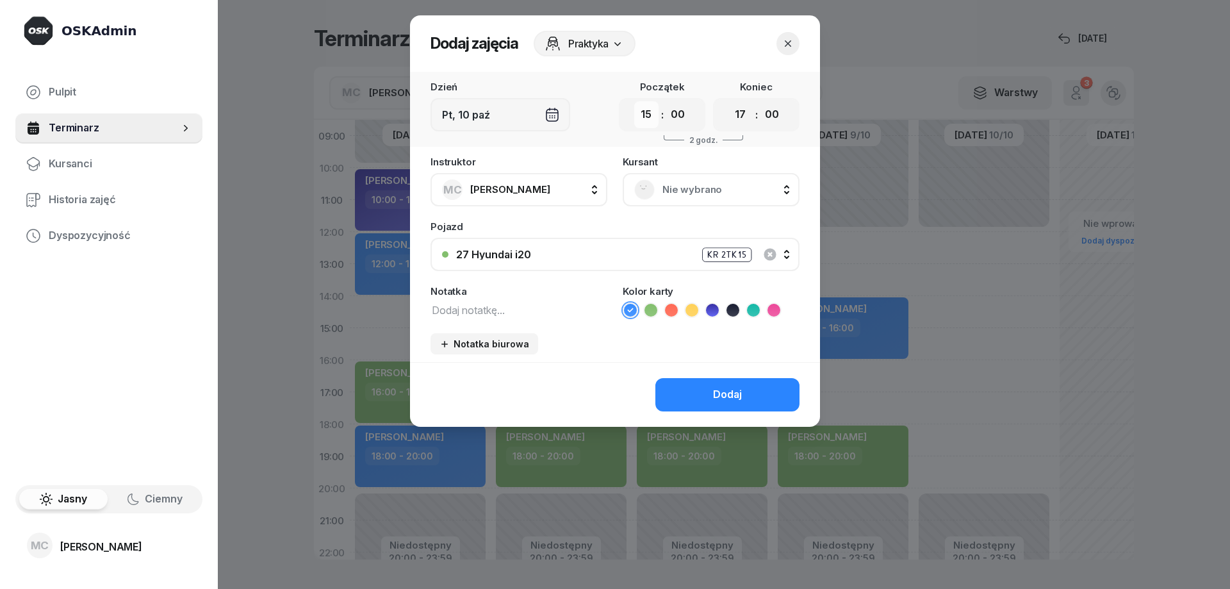
click at [648, 113] on select "00 01 02 03 04 05 06 07 08 09 10 11 12 13 14 15 16 17 18 19 20 21 22 23" at bounding box center [646, 114] width 24 height 27
select select "12"
click at [634, 101] on select "00 01 02 03 04 05 06 07 08 09 10 11 12 13 14 15 16 17 18 19 20 21 22 23" at bounding box center [646, 114] width 24 height 27
click at [743, 110] on select "00 01 02 03 04 05 06 07 08 09 10 11 12 13 14 15 16 17 18 19 20 21 22 23" at bounding box center [741, 114] width 24 height 27
select select "20"
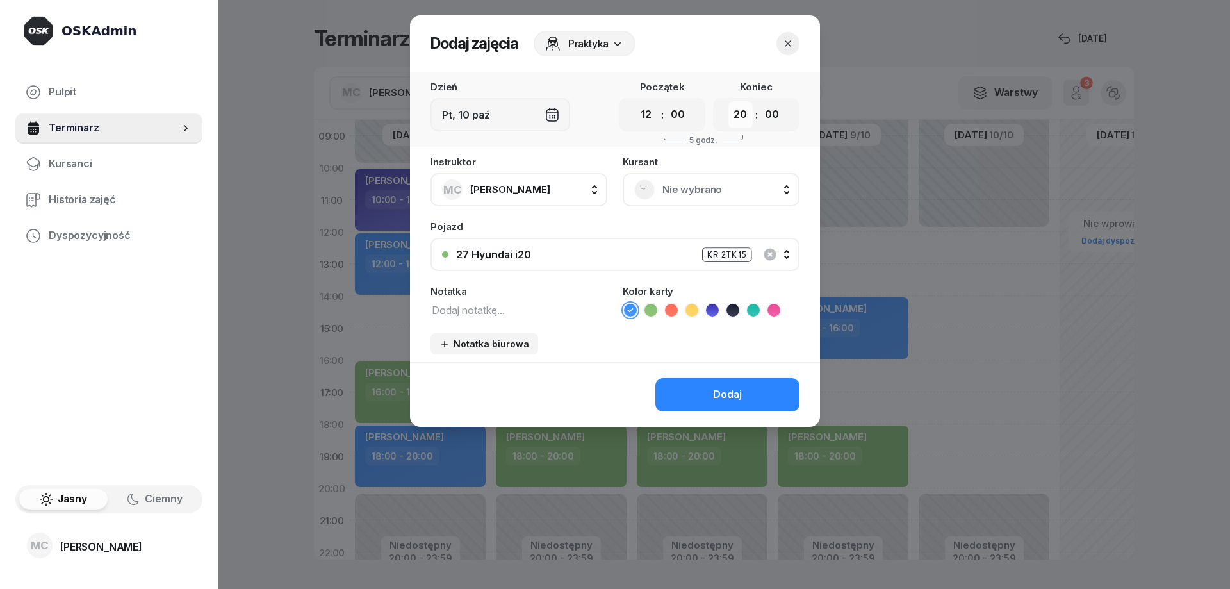
click at [729, 101] on select "00 01 02 03 04 05 06 07 08 09 10 11 12 13 14 15 16 17 18 19 20 21 22 23" at bounding box center [741, 114] width 24 height 27
drag, startPoint x: 766, startPoint y: 256, endPoint x: 732, endPoint y: 264, distance: 35.6
click at [762, 256] on icon "button" at bounding box center [769, 254] width 15 height 15
drag, startPoint x: 729, startPoint y: 311, endPoint x: 716, endPoint y: 322, distance: 16.3
click at [728, 311] on icon at bounding box center [733, 310] width 13 height 13
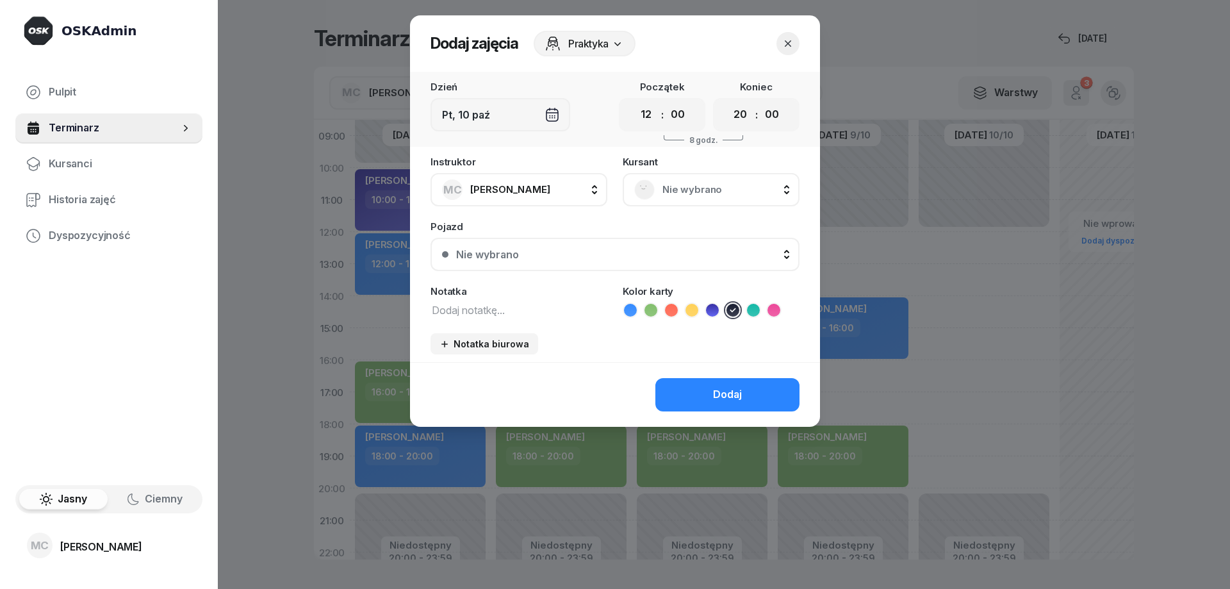
click at [593, 352] on div "Instruktor MC [PERSON_NAME] AK [PERSON_NAME] BP [PERSON_NAME] DA [PERSON_NAME] …" at bounding box center [615, 259] width 410 height 205
click at [545, 308] on textarea at bounding box center [519, 309] width 177 height 17
paste textarea "TYLKO MOTOCYKLE"
type textarea "TYLKO MOTOCYKLE"
click at [730, 400] on div "Dodaj" at bounding box center [727, 394] width 29 height 17
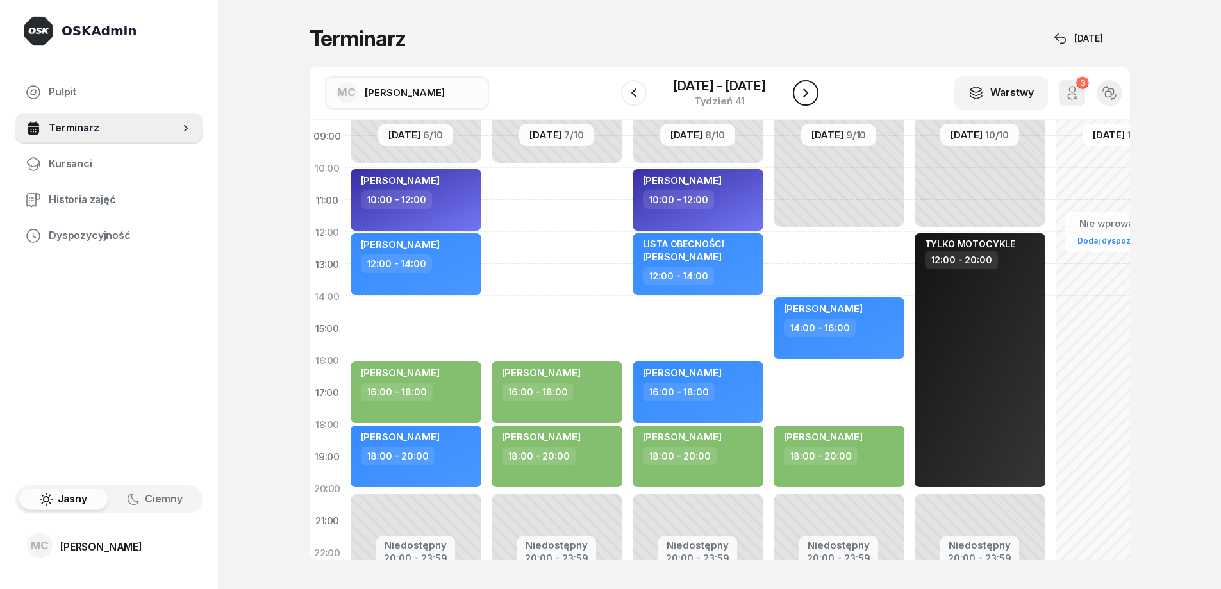
click at [814, 96] on button "button" at bounding box center [806, 93] width 26 height 26
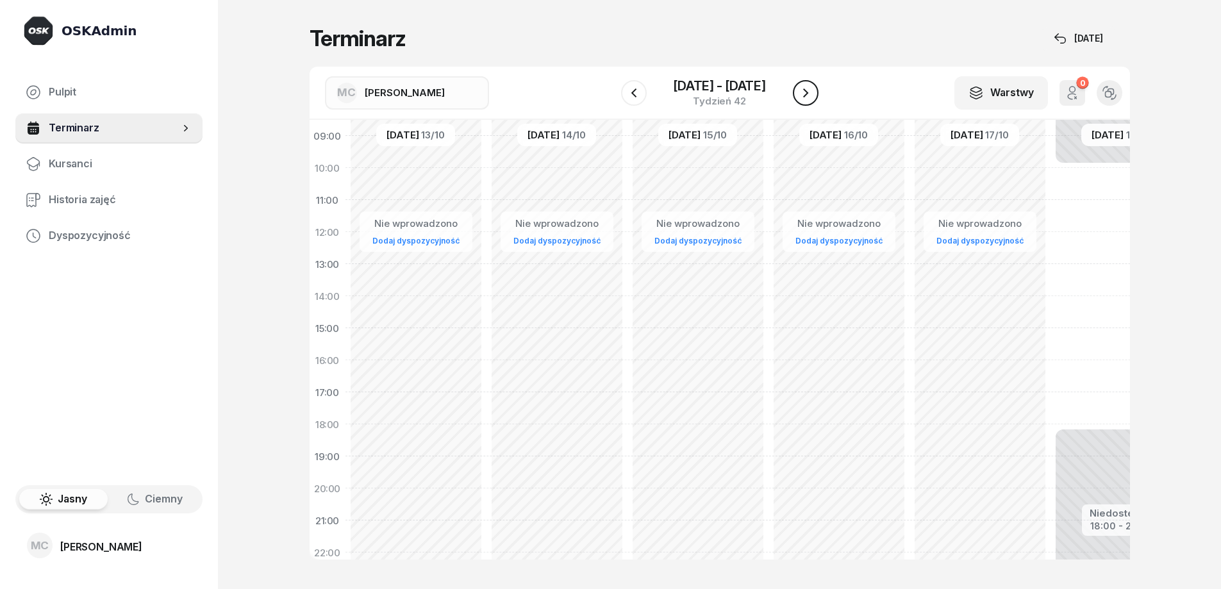
click at [809, 94] on icon "button" at bounding box center [805, 92] width 15 height 15
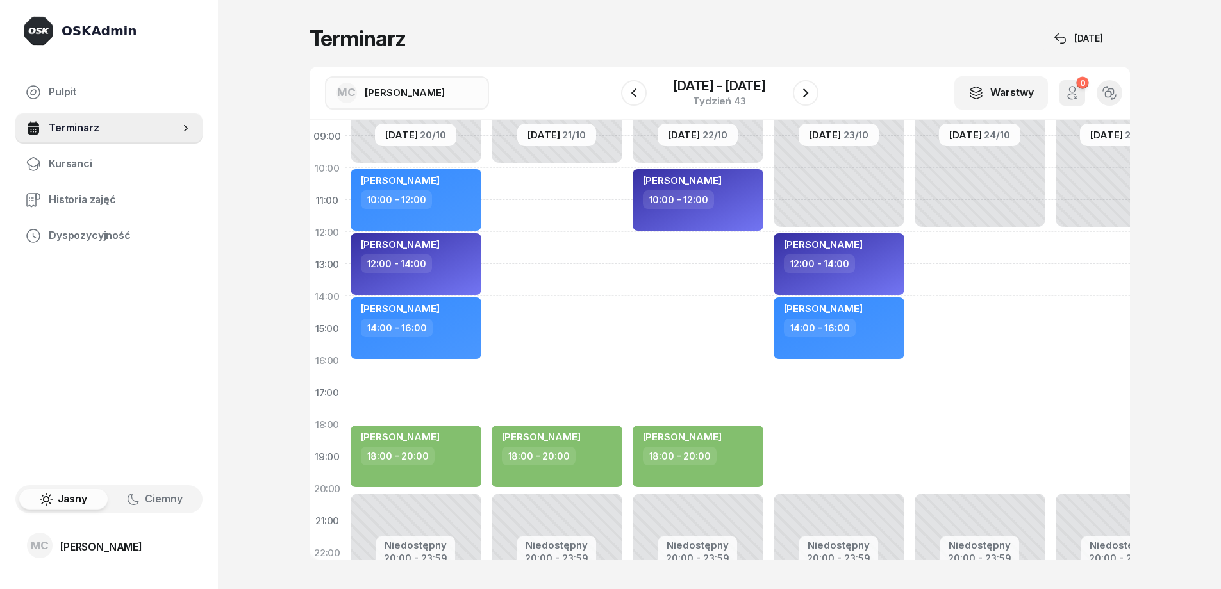
click at [964, 271] on div "Niedostępny 00:00 - 12:00 Niedostępny 20:00 - 23:59" at bounding box center [979, 328] width 141 height 609
select select "13"
select select "15"
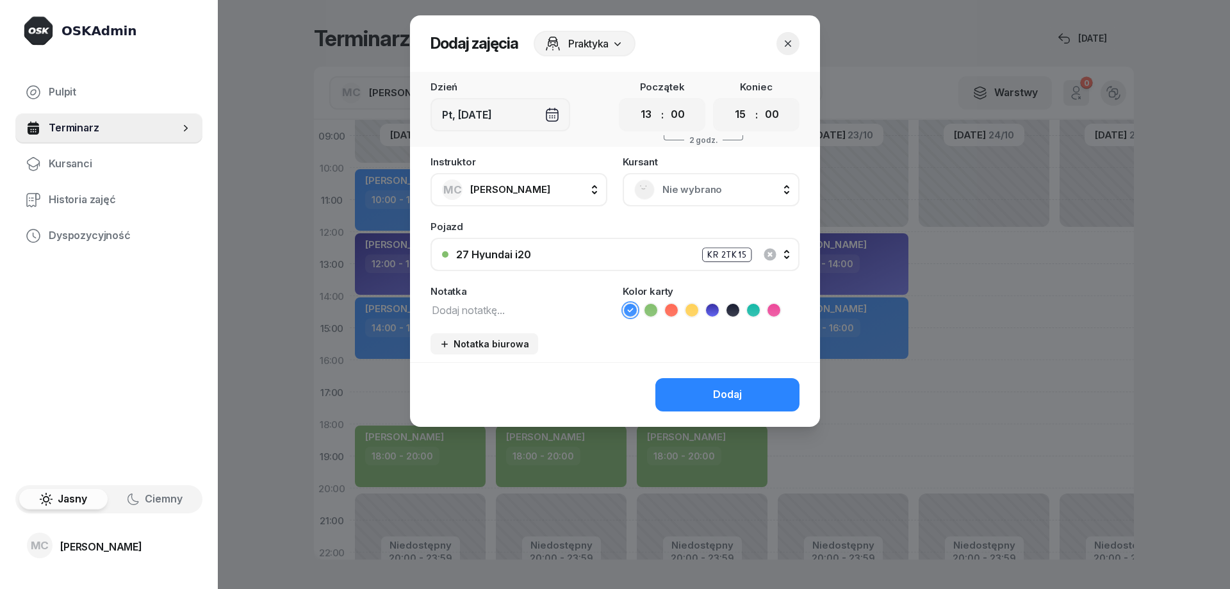
drag, startPoint x: 771, startPoint y: 255, endPoint x: 763, endPoint y: 263, distance: 11.3
click at [769, 255] on icon "button" at bounding box center [769, 254] width 15 height 15
click at [732, 308] on icon at bounding box center [733, 310] width 13 height 13
click at [648, 120] on select "00 01 02 03 04 05 06 07 08 09 10 11 12 13 14 15 16 17 18 19 20 21 22 23" at bounding box center [646, 114] width 24 height 27
select select "12"
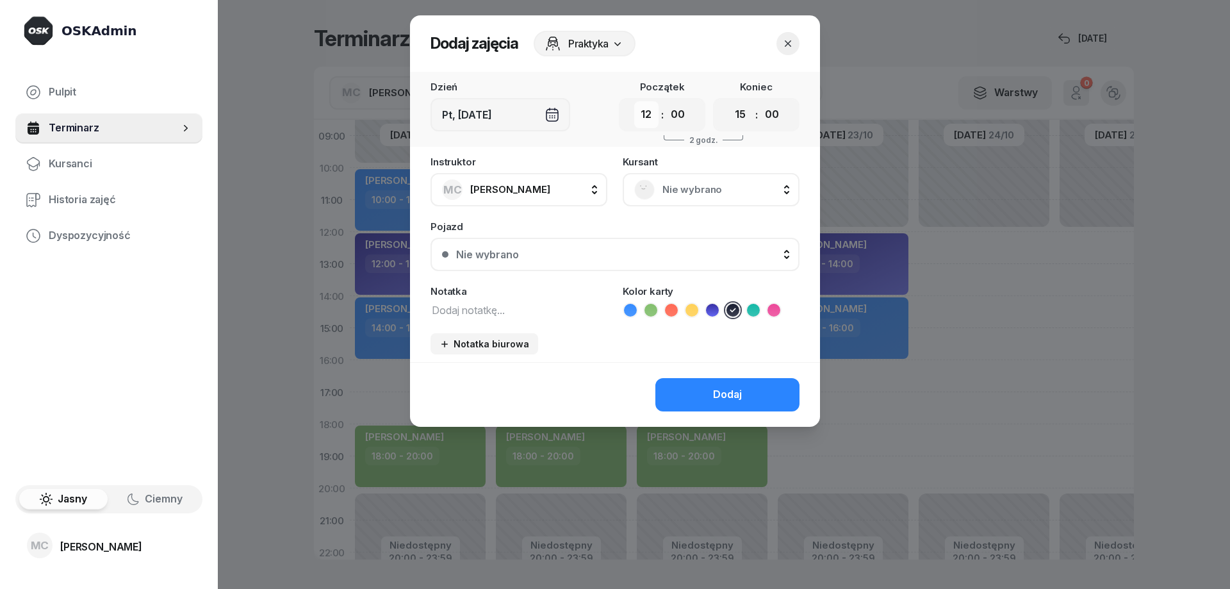
click at [634, 101] on select "00 01 02 03 04 05 06 07 08 09 10 11 12 13 14 15 16 17 18 19 20 21 22 23" at bounding box center [646, 114] width 24 height 27
click at [740, 115] on select "00 01 02 03 04 05 06 07 08 09 10 11 12 13 14 15 16 17 18 19 20 21 22 23" at bounding box center [741, 114] width 24 height 27
select select "20"
click at [729, 101] on select "00 01 02 03 04 05 06 07 08 09 10 11 12 13 14 15 16 17 18 19 20 21 22 23" at bounding box center [741, 114] width 24 height 27
click at [520, 304] on textarea at bounding box center [519, 309] width 177 height 17
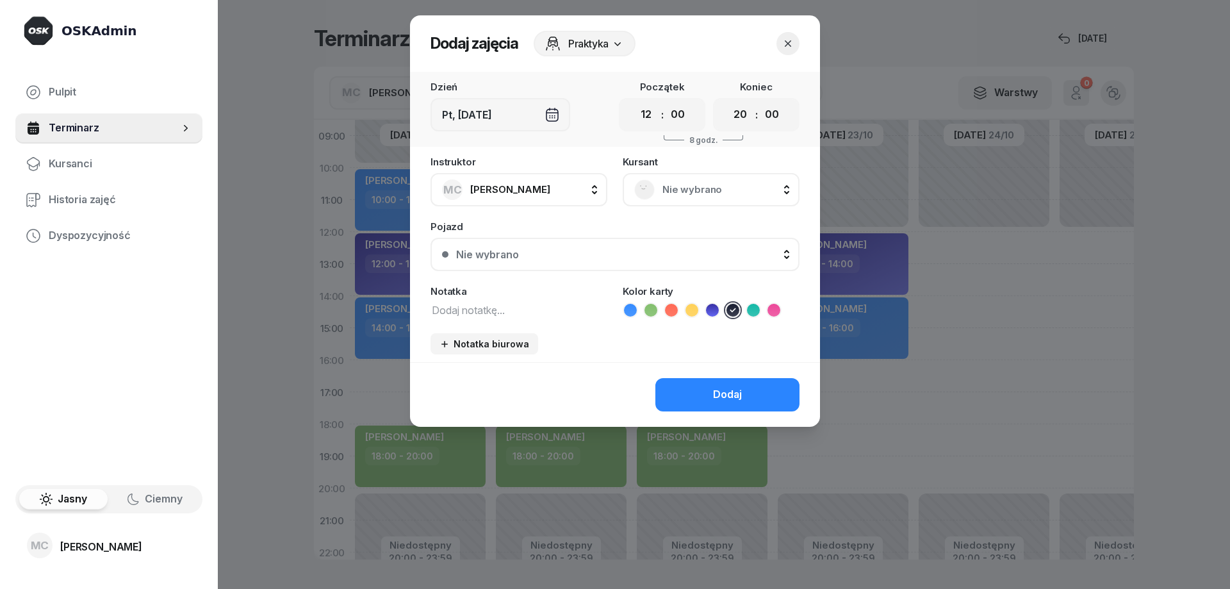
paste textarea "TYLKO MOTOCYKLE"
type textarea "TYLKO MOTOCYKLE"
click at [713, 390] on button "Dodaj" at bounding box center [727, 394] width 144 height 33
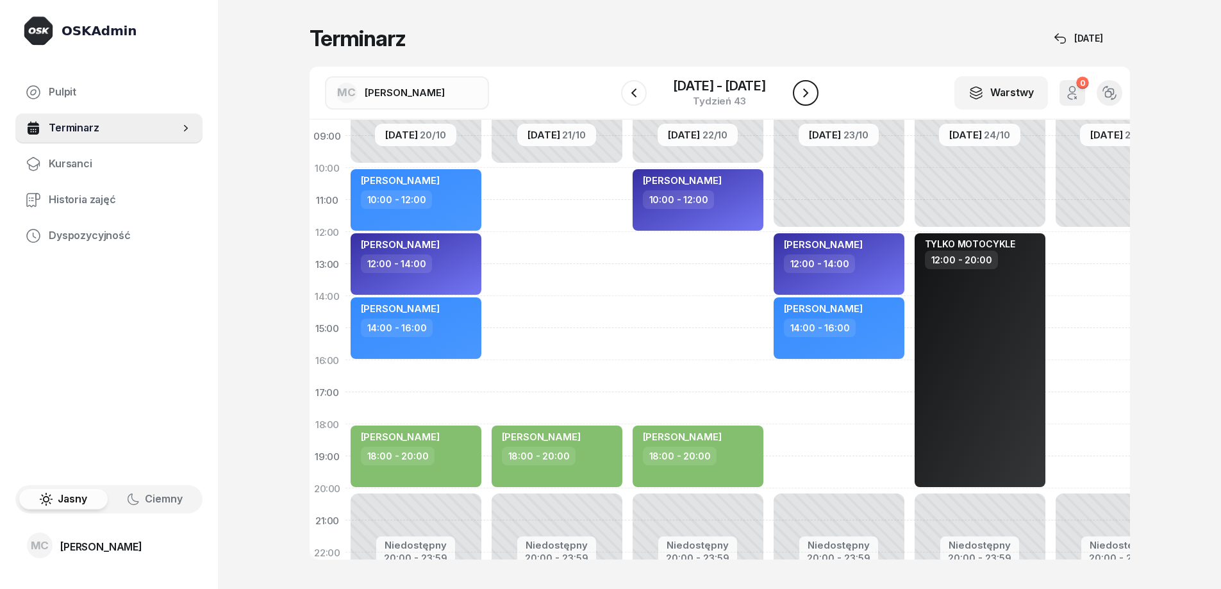
click at [812, 97] on icon "button" at bounding box center [805, 92] width 15 height 15
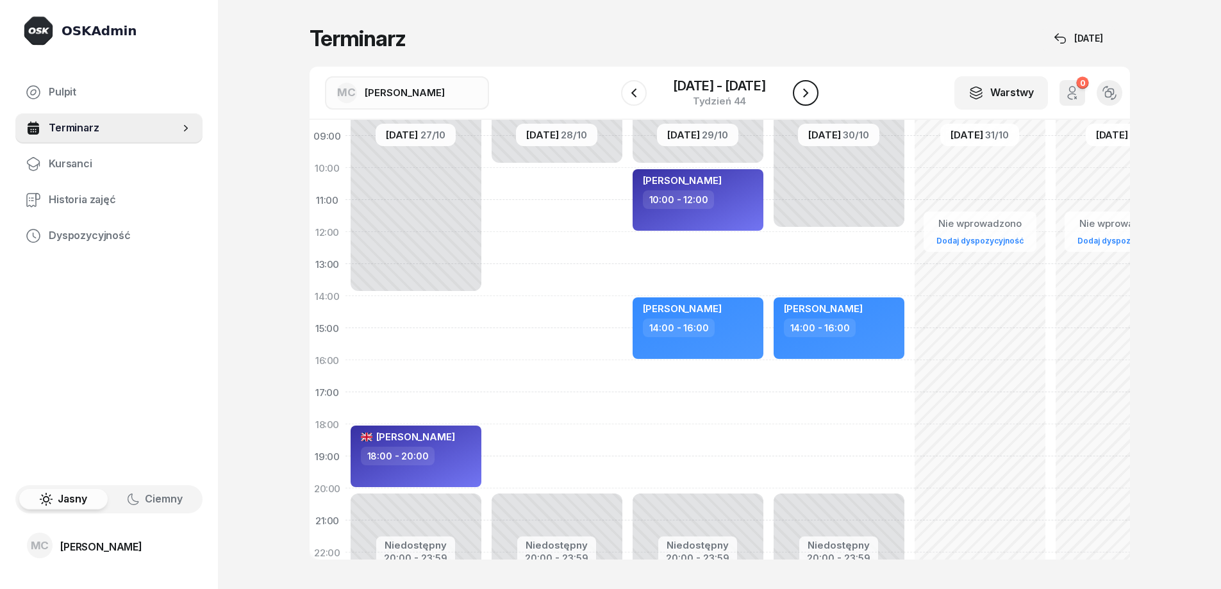
click at [810, 96] on icon "button" at bounding box center [805, 92] width 15 height 15
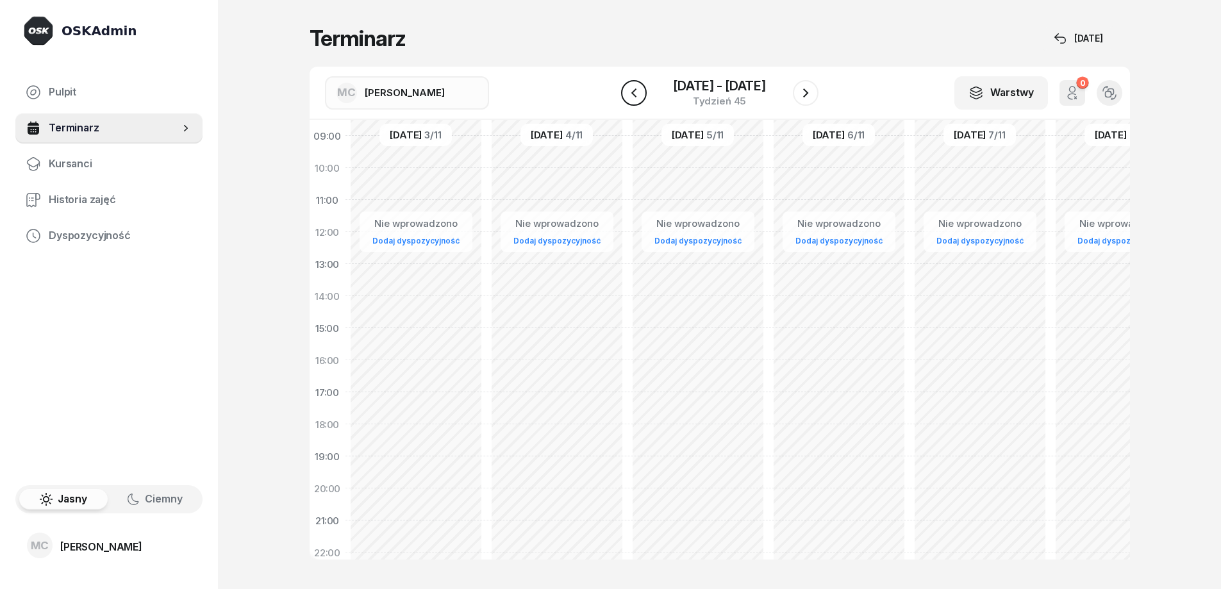
click at [627, 86] on icon "button" at bounding box center [633, 92] width 15 height 15
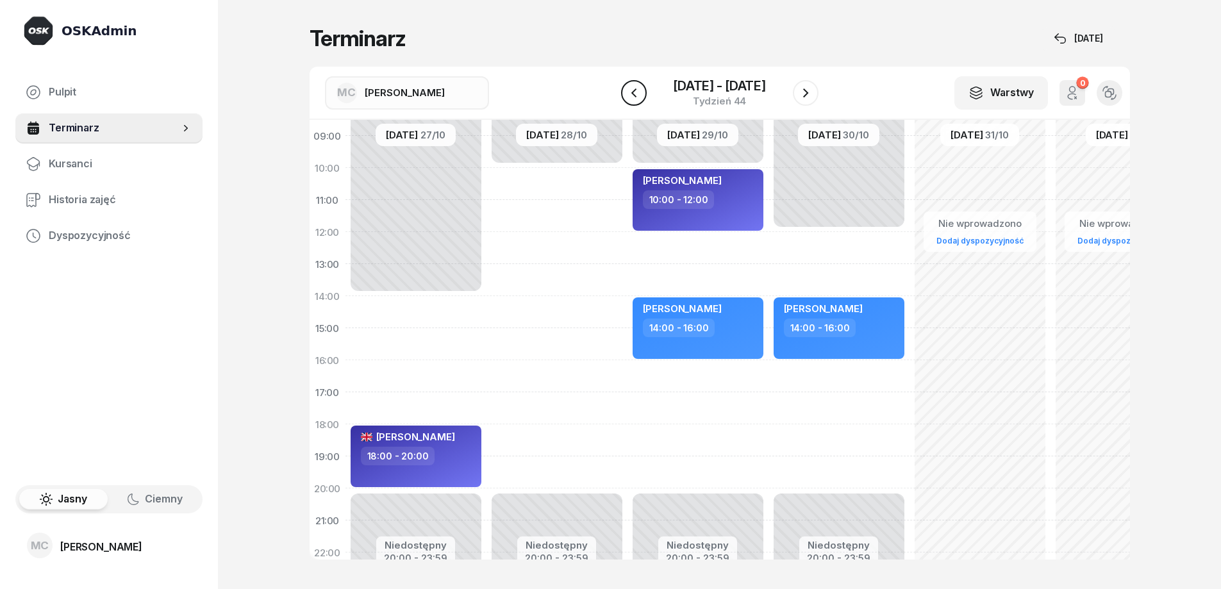
click at [629, 85] on icon "button" at bounding box center [633, 92] width 15 height 15
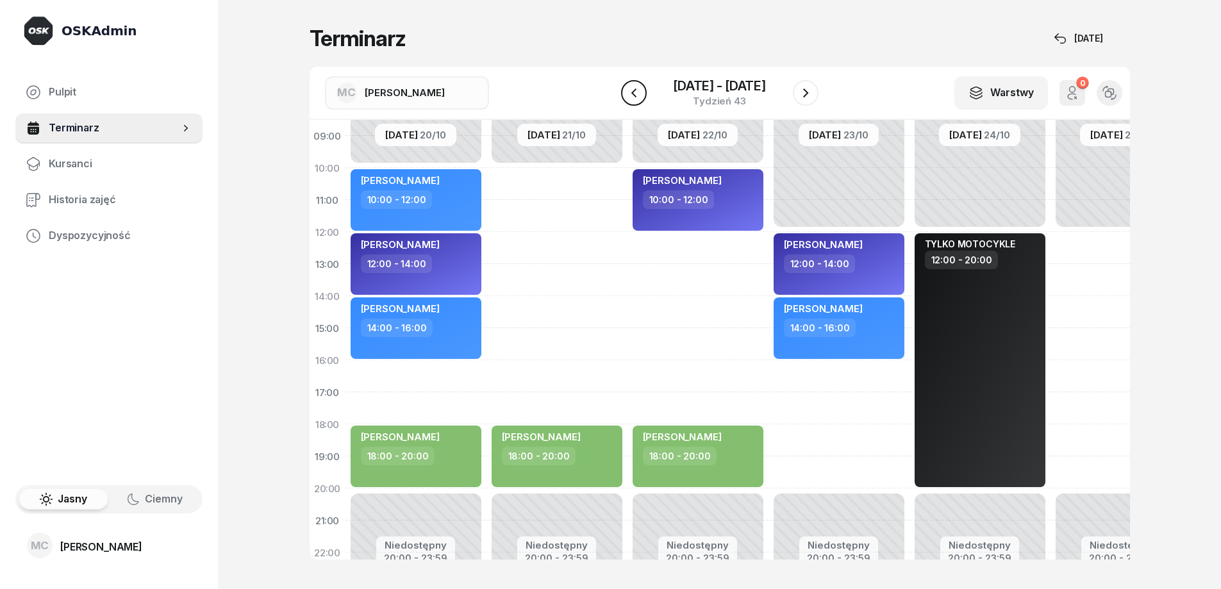
click at [636, 101] on button "button" at bounding box center [634, 93] width 26 height 26
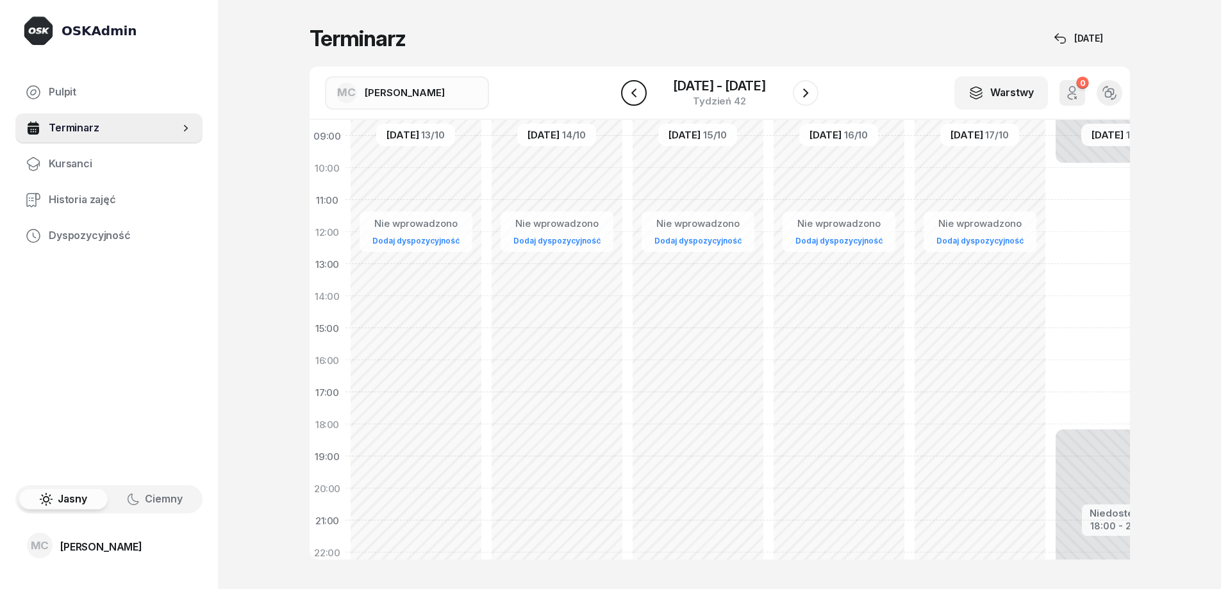
click at [636, 101] on button "button" at bounding box center [634, 93] width 26 height 26
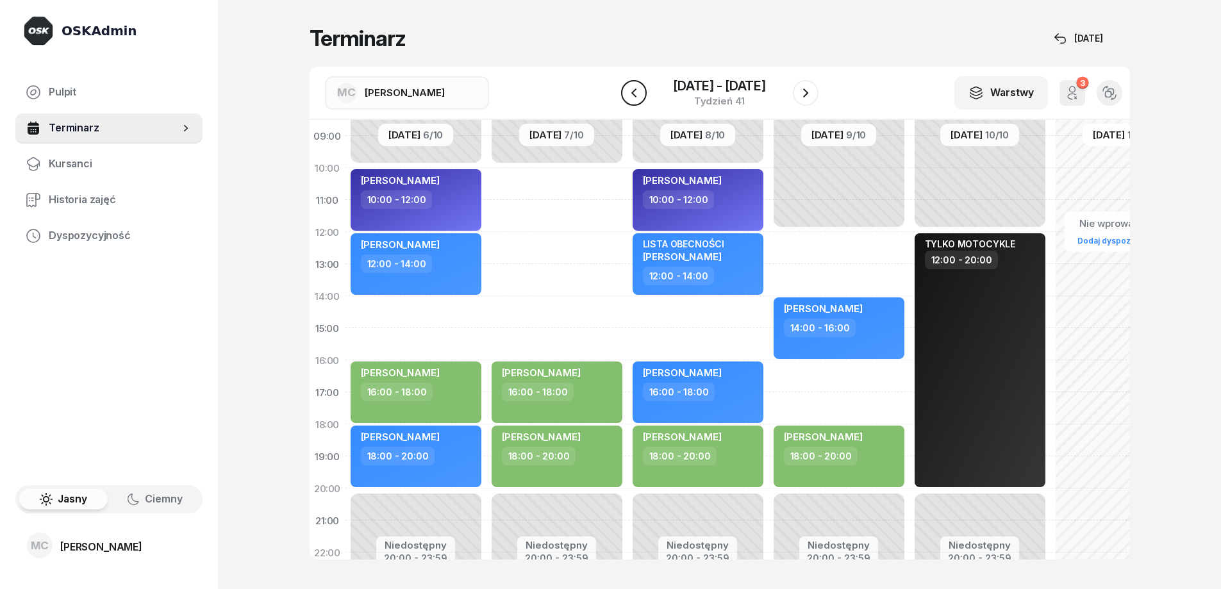
click at [634, 101] on button "button" at bounding box center [634, 93] width 26 height 26
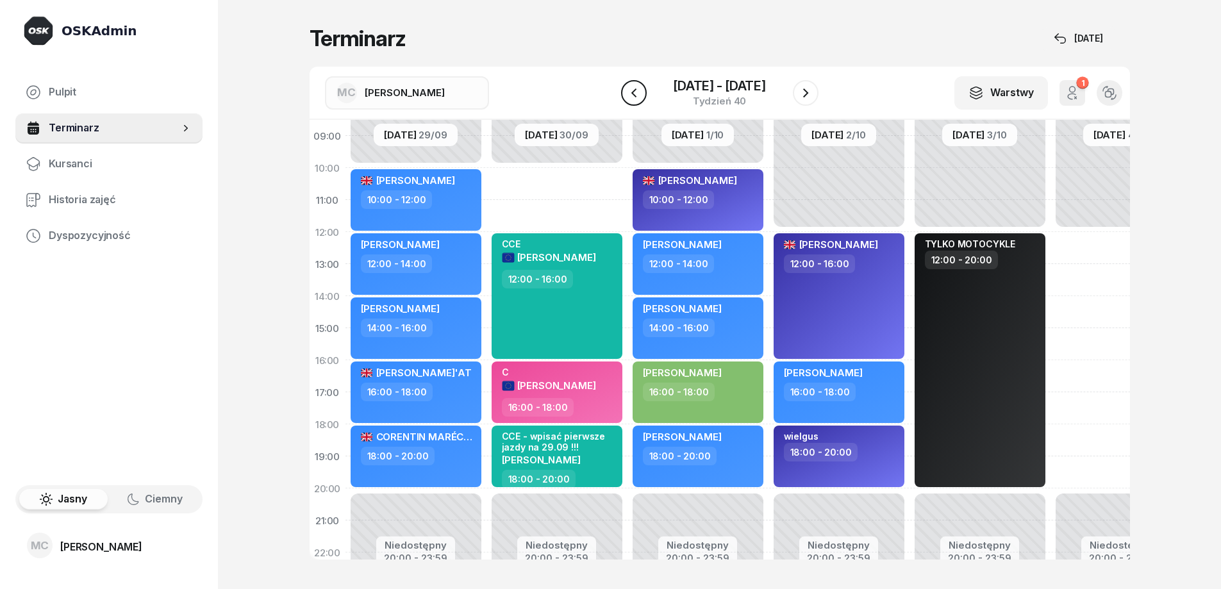
click at [634, 101] on button "button" at bounding box center [634, 93] width 26 height 26
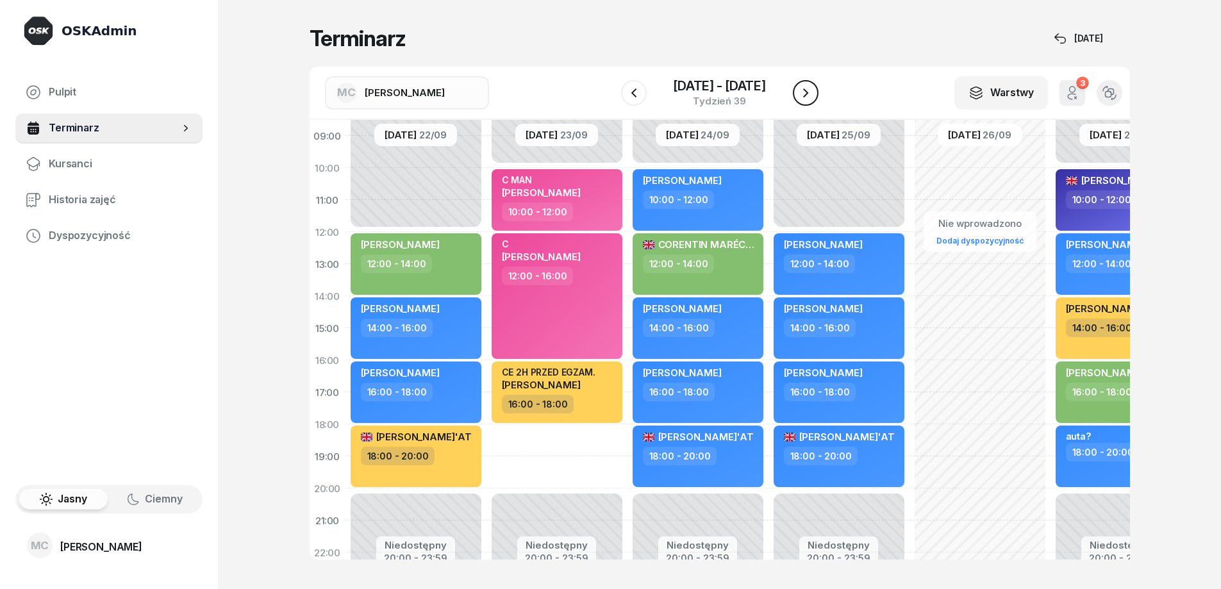
click at [808, 91] on icon "button" at bounding box center [805, 92] width 15 height 15
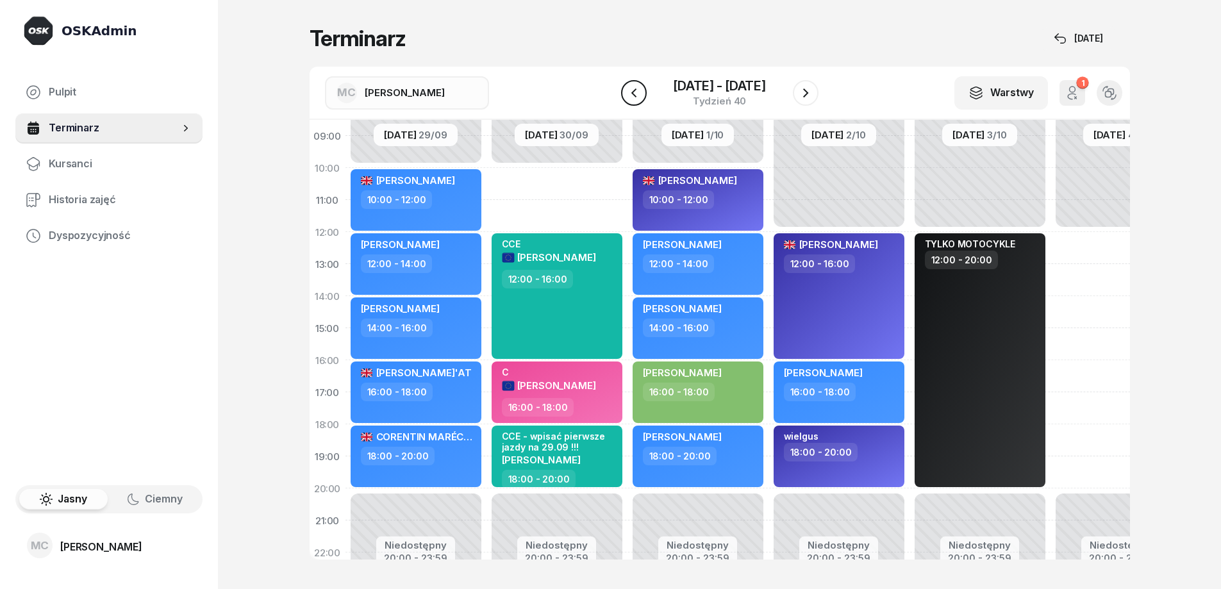
click at [636, 84] on button "button" at bounding box center [634, 93] width 26 height 26
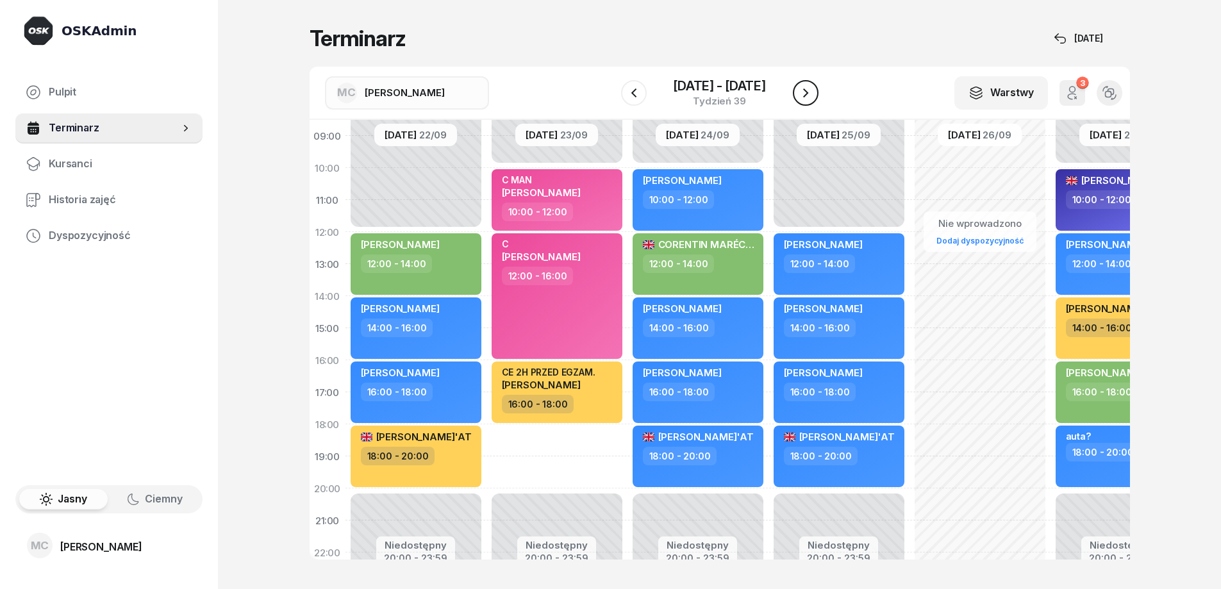
click at [802, 95] on icon "button" at bounding box center [805, 92] width 15 height 15
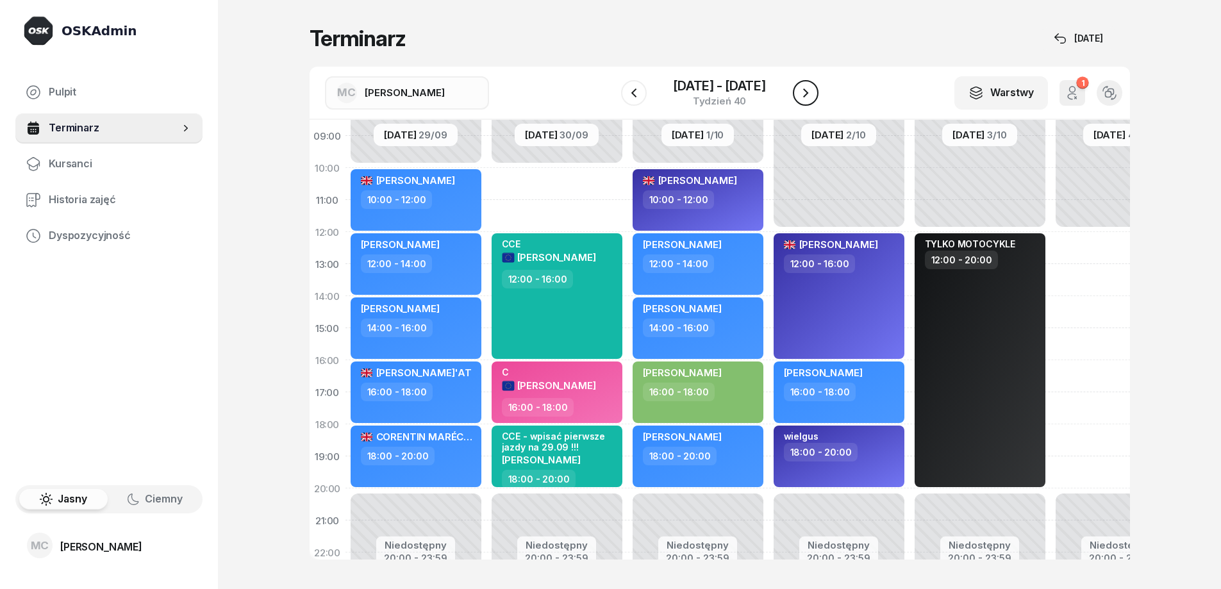
click at [800, 94] on icon "button" at bounding box center [805, 92] width 15 height 15
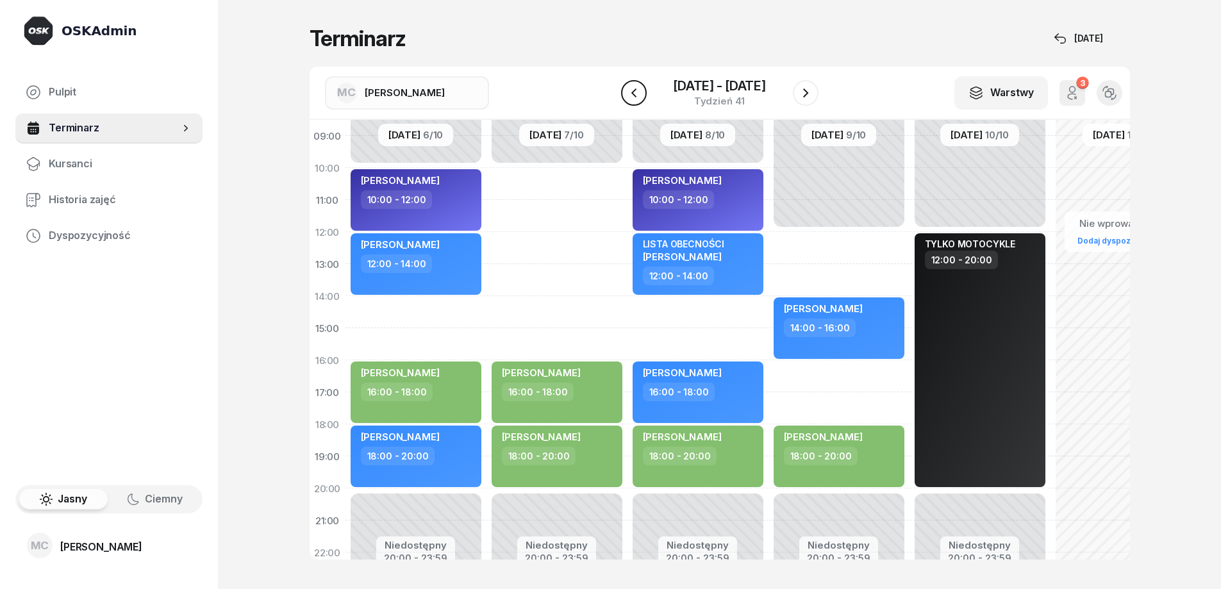
click at [633, 86] on icon "button" at bounding box center [633, 92] width 15 height 15
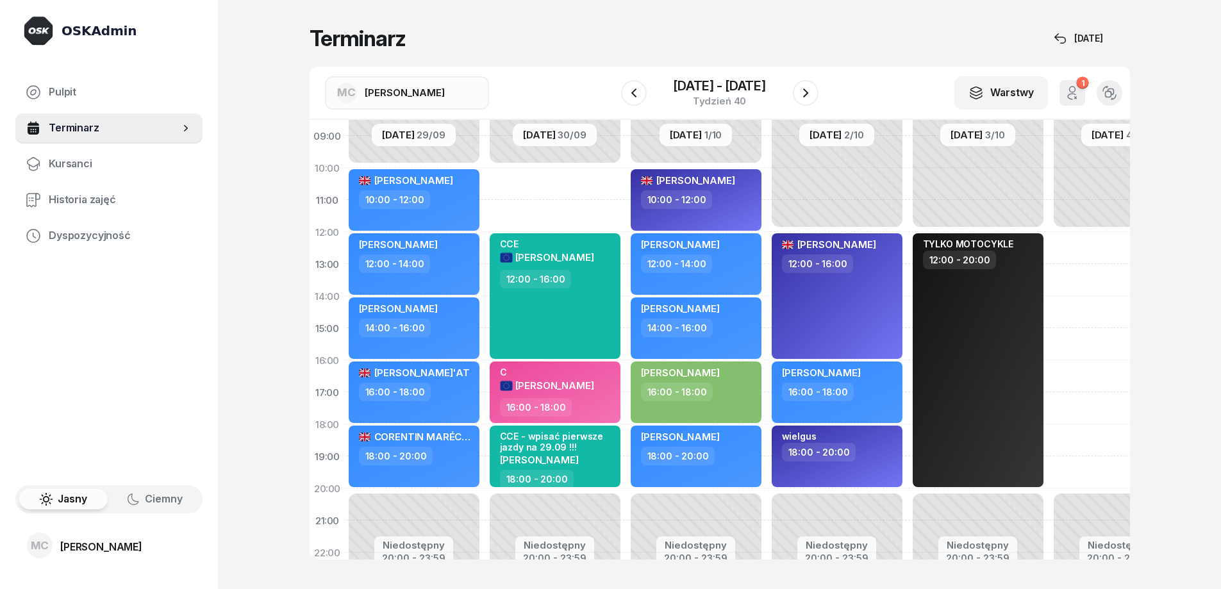
scroll to position [128, 0]
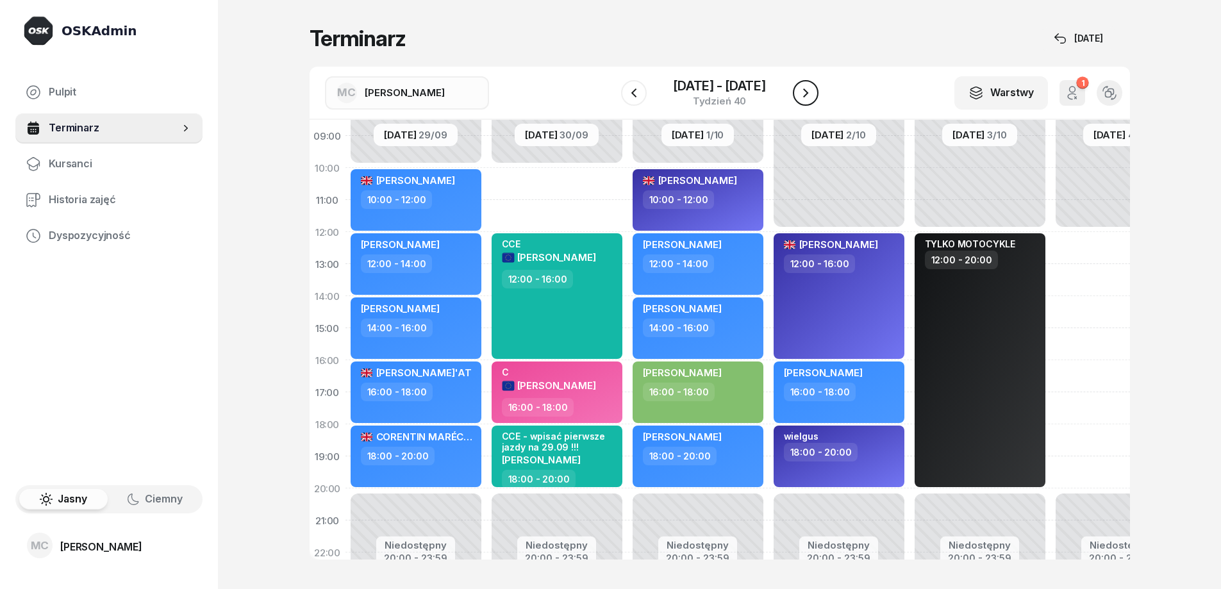
click at [799, 88] on icon "button" at bounding box center [805, 92] width 15 height 15
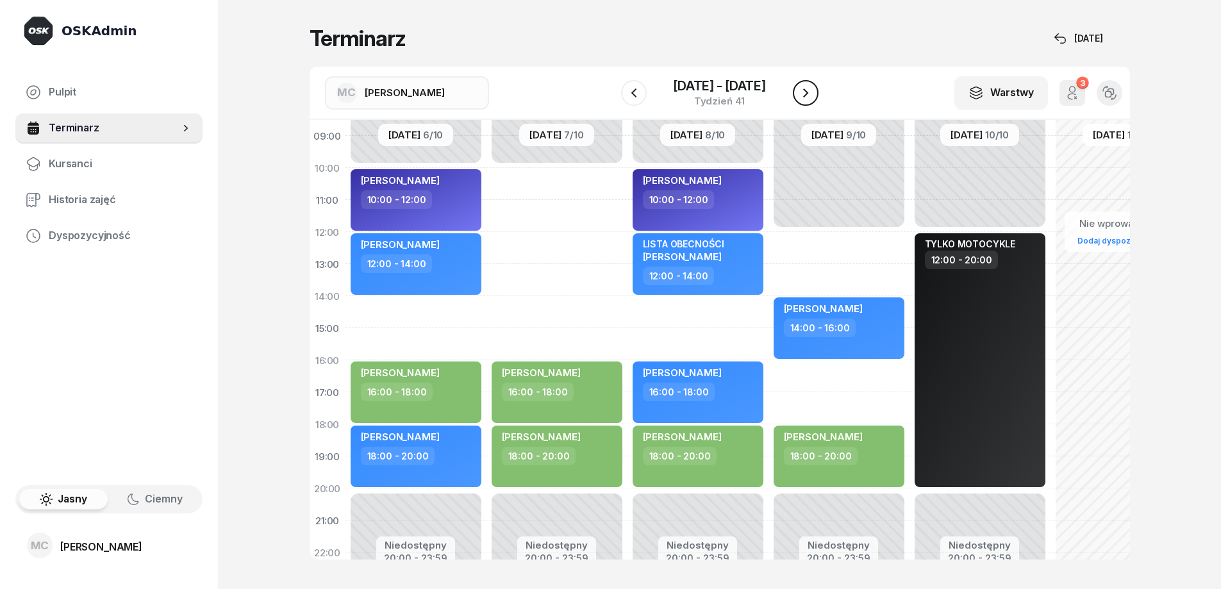
click at [799, 88] on icon "button" at bounding box center [805, 92] width 15 height 15
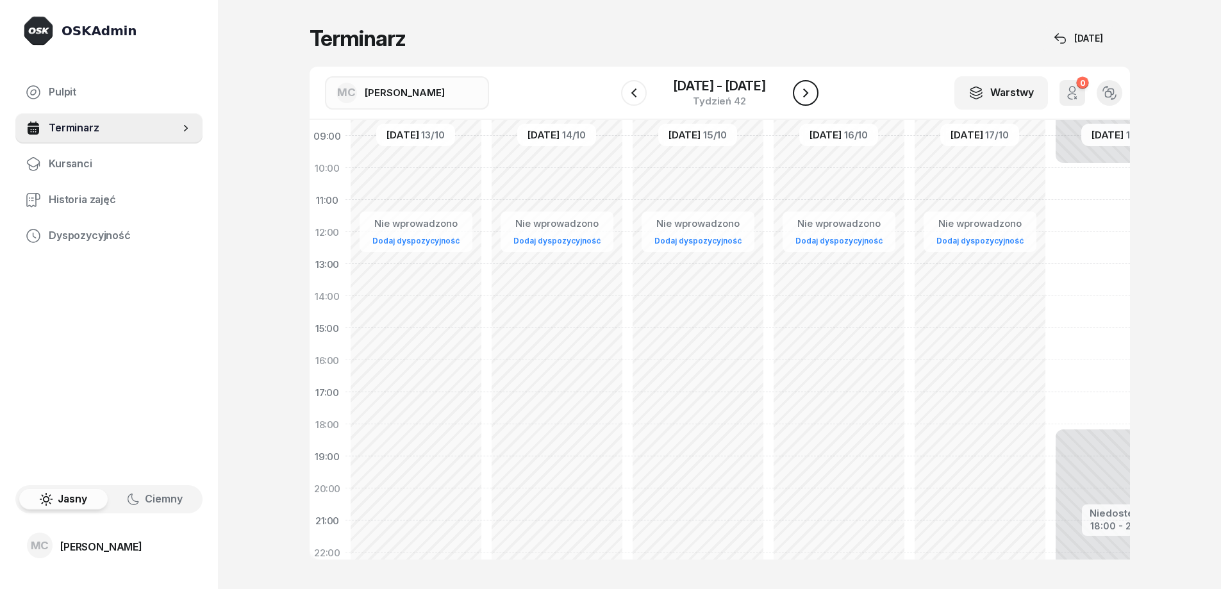
click at [799, 88] on icon "button" at bounding box center [805, 92] width 15 height 15
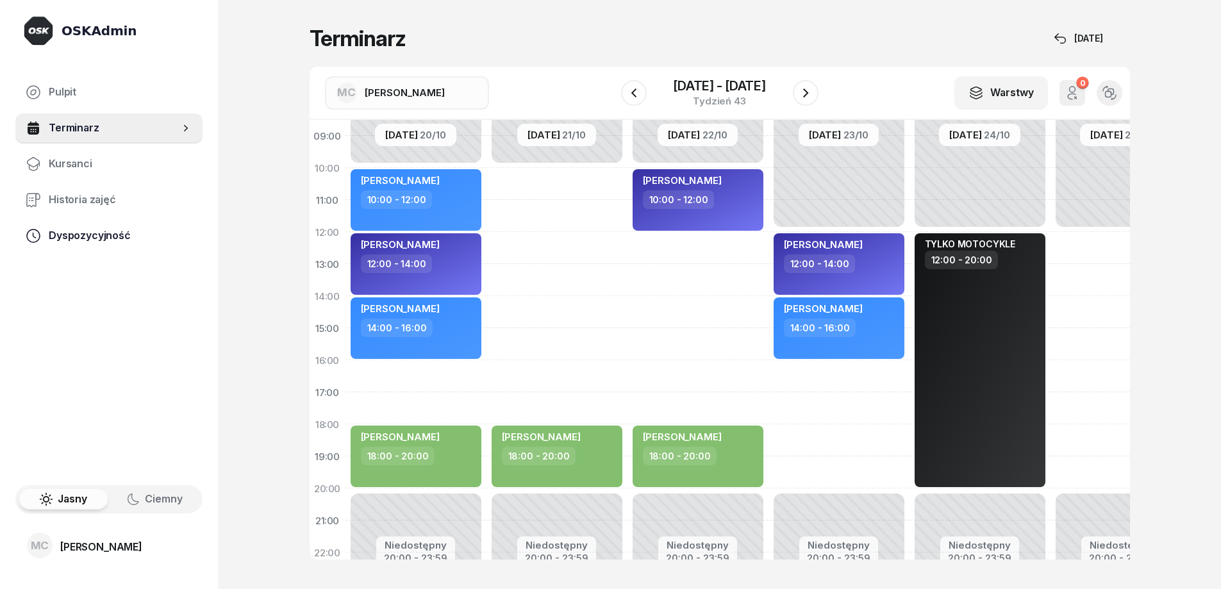
click at [96, 226] on link "Dyspozycyjność" at bounding box center [108, 235] width 187 height 31
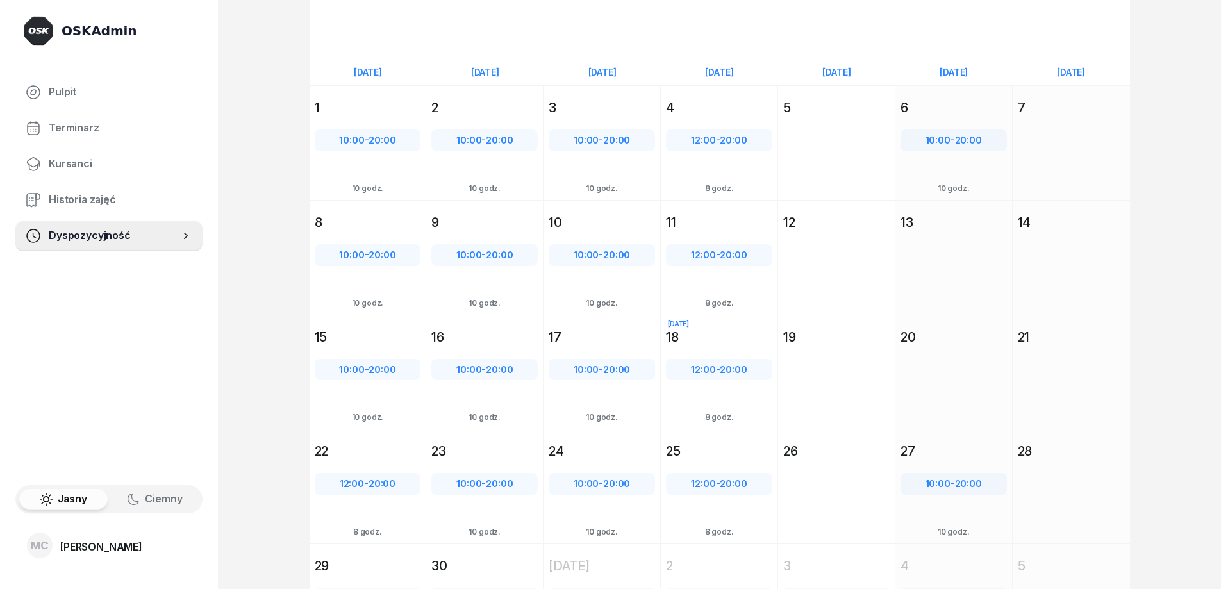
scroll to position [123, 0]
